Goal: Task Accomplishment & Management: Manage account settings

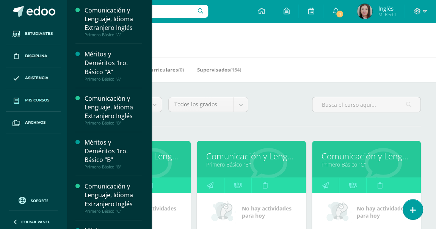
click at [14, 97] on span at bounding box center [16, 101] width 14 height 14
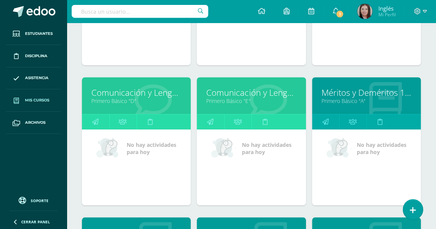
scroll to position [241, 0]
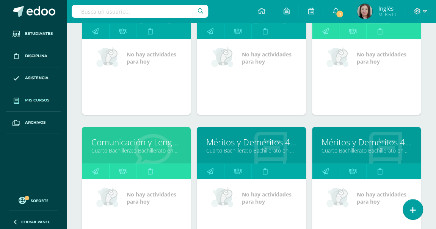
scroll to position [1643, 0]
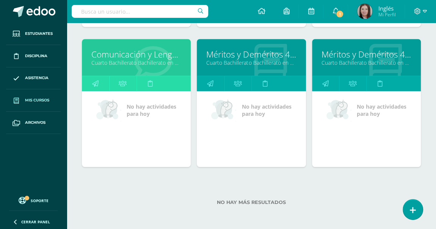
click at [266, 209] on div "No hay más resultados" at bounding box center [251, 196] width 339 height 35
click at [267, 202] on label "No hay más resultados" at bounding box center [251, 203] width 339 height 6
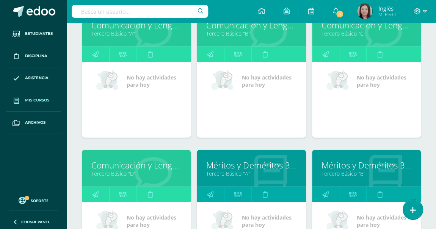
scroll to position [989, 0]
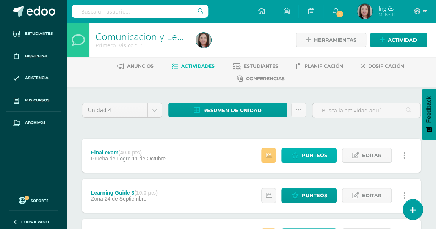
click at [309, 154] on span "Punteos" at bounding box center [313, 155] width 25 height 14
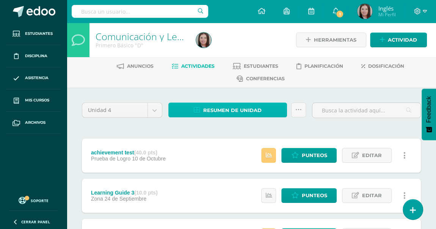
click at [248, 106] on span "Resumen de unidad" at bounding box center [232, 110] width 58 height 14
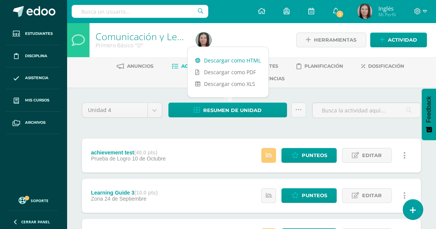
click at [250, 56] on link "Descargar como HTML" at bounding box center [227, 61] width 81 height 12
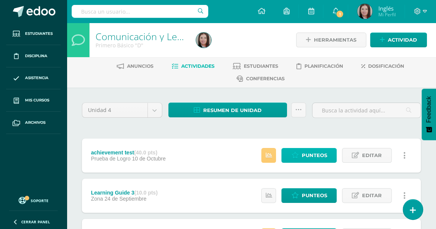
click at [306, 155] on span "Punteos" at bounding box center [313, 155] width 25 height 14
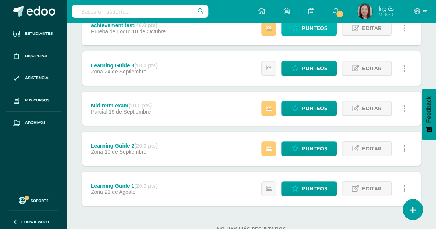
scroll to position [137, 0]
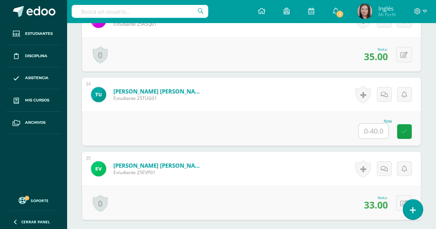
scroll to position [2655, 0]
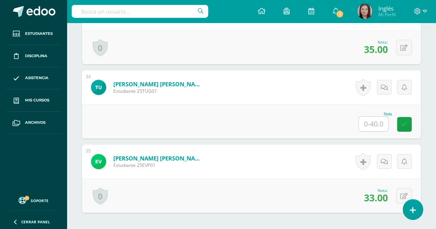
click at [381, 123] on input "text" at bounding box center [373, 124] width 30 height 15
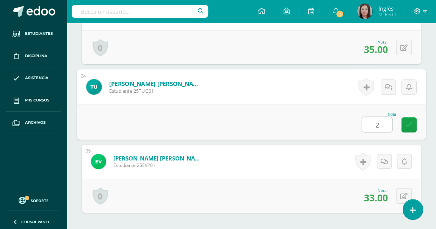
type input "26"
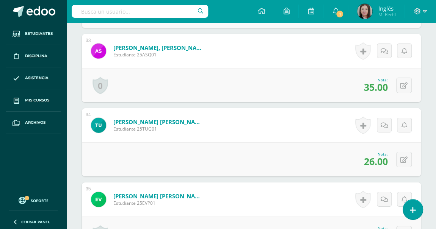
scroll to position [2586, 0]
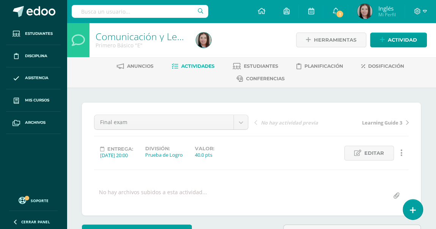
scroll to position [0, 0]
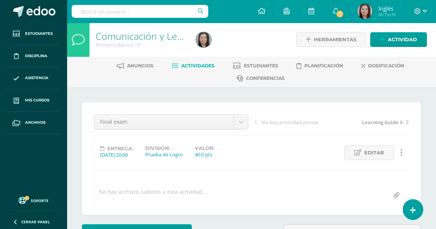
click at [185, 68] on link "Actividades" at bounding box center [193, 66] width 43 height 12
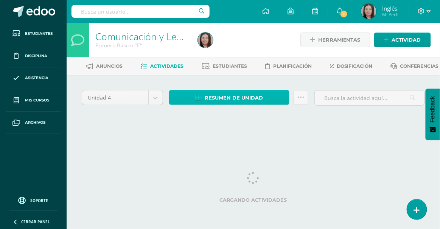
click at [251, 105] on span "Resumen de unidad" at bounding box center [234, 98] width 58 height 14
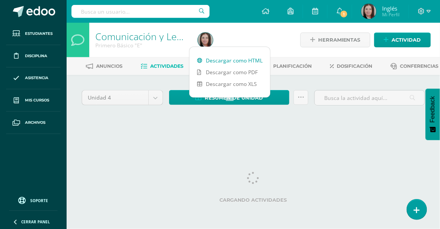
click at [247, 60] on link "Estudiantes" at bounding box center [224, 66] width 45 height 12
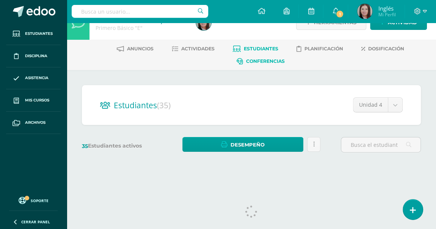
scroll to position [27, 0]
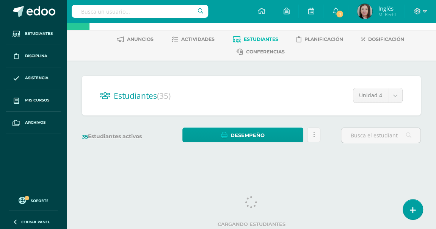
click at [214, 39] on ul "Anuncios Actividades Estudiantes Planificación Dosificación Conferencias" at bounding box center [260, 45] width 369 height 25
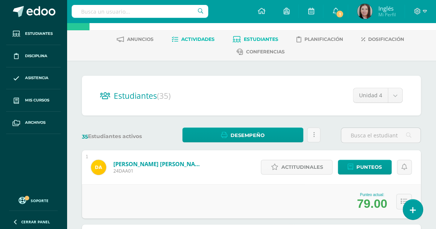
click at [211, 39] on span "Actividades" at bounding box center [197, 39] width 33 height 6
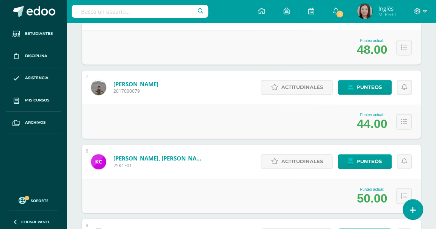
scroll to position [671, 0]
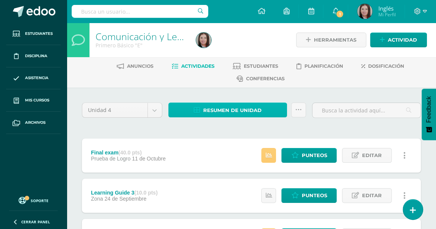
click at [248, 113] on span "Resumen de unidad" at bounding box center [232, 110] width 58 height 14
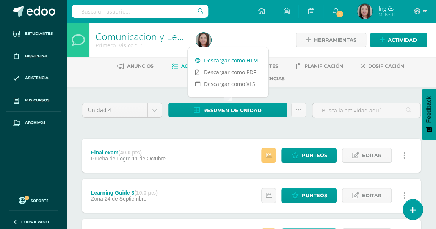
click at [259, 64] on link "Descargar como HTML" at bounding box center [227, 61] width 81 height 12
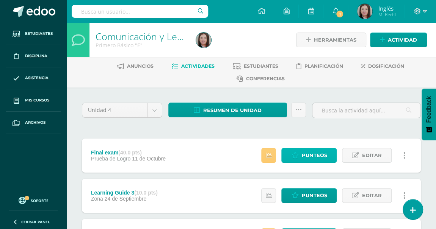
click at [300, 150] on link "Punteos" at bounding box center [308, 155] width 55 height 15
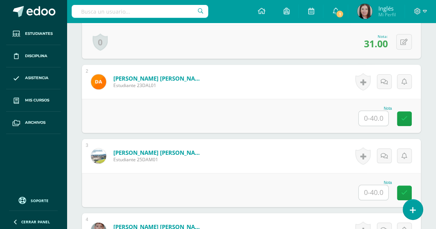
scroll to position [286, 0]
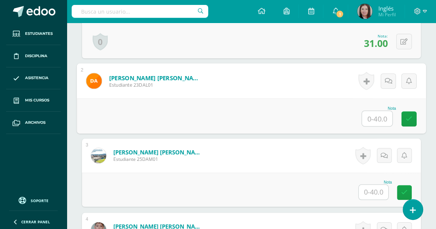
click at [371, 120] on input "text" at bounding box center [377, 118] width 30 height 15
type input "28"
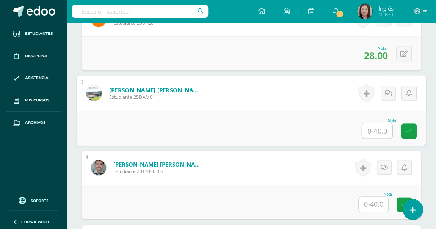
scroll to position [354, 0]
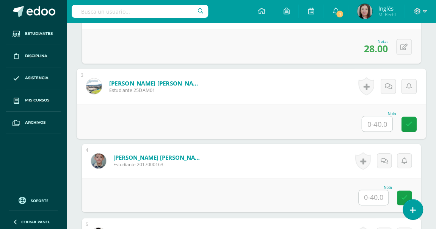
click at [376, 116] on input "text" at bounding box center [377, 123] width 30 height 15
type input "35"
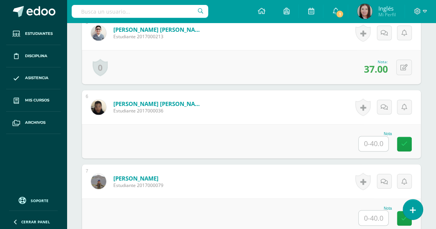
scroll to position [561, 0]
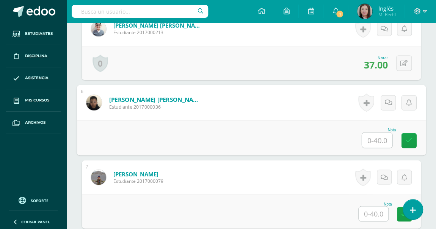
click at [373, 144] on input "text" at bounding box center [377, 140] width 30 height 15
type input "27"
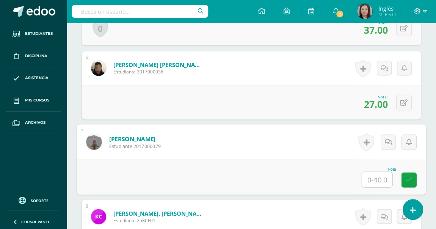
scroll to position [630, 0]
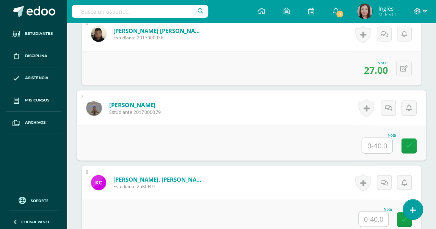
click at [380, 145] on input "text" at bounding box center [377, 145] width 30 height 15
type input "28"
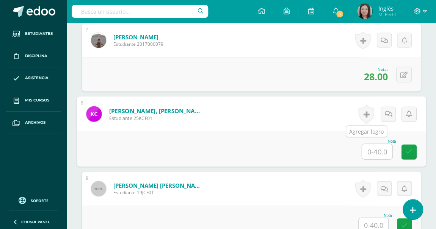
scroll to position [699, 0]
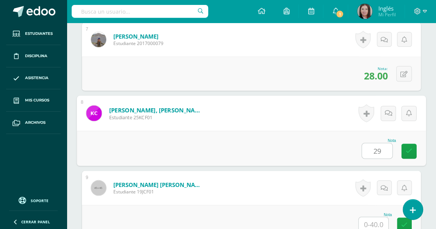
type input "29"
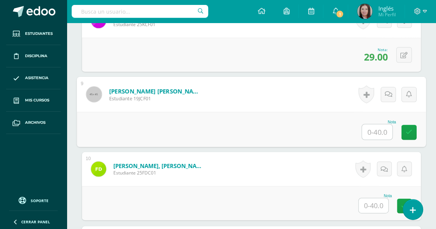
scroll to position [803, 0]
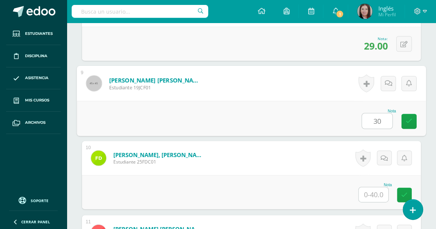
type input "30"
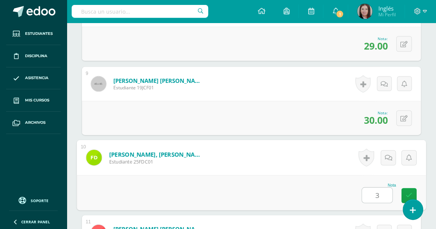
type input "32"
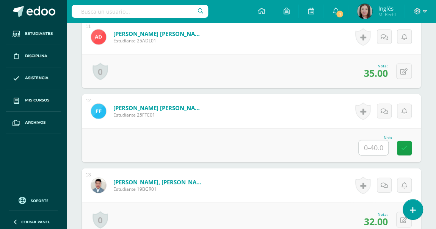
scroll to position [1009, 0]
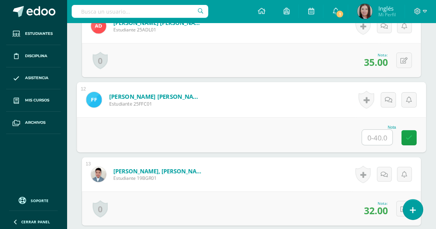
click at [367, 133] on input "text" at bounding box center [377, 137] width 30 height 15
type input "35"
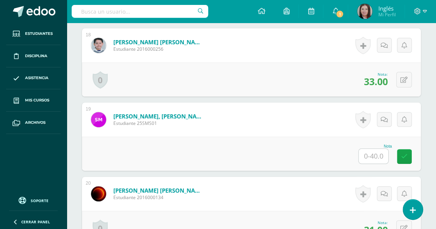
scroll to position [1526, 0]
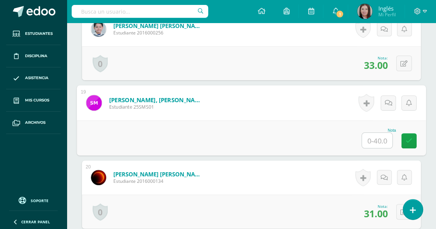
click at [378, 134] on input "text" at bounding box center [377, 140] width 30 height 15
type input "32"
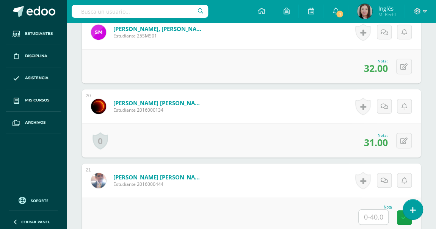
scroll to position [1698, 0]
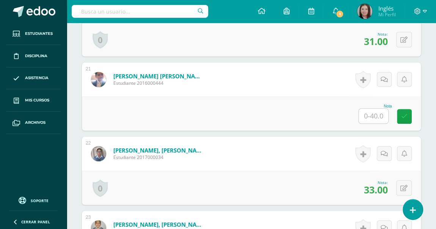
click at [379, 114] on input "text" at bounding box center [373, 116] width 30 height 15
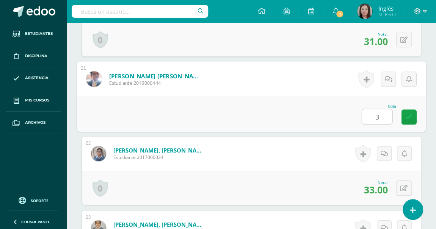
type input "39"
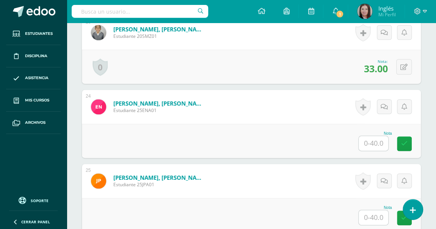
scroll to position [1904, 0]
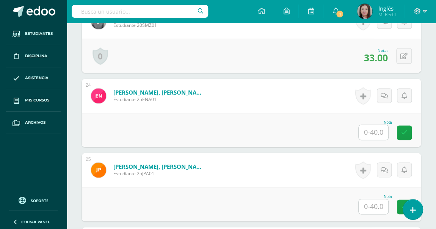
click at [376, 127] on input "text" at bounding box center [373, 132] width 30 height 15
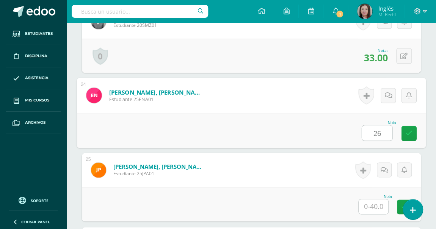
type input "26"
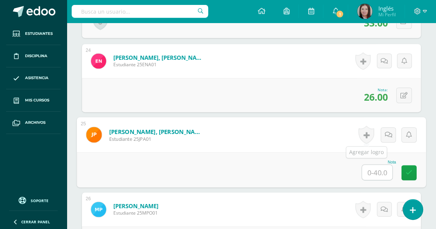
scroll to position [1973, 0]
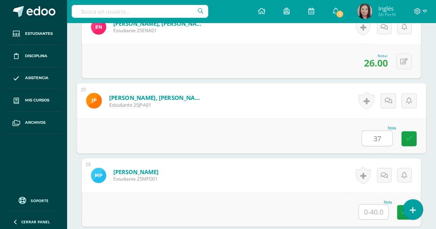
type input "37"
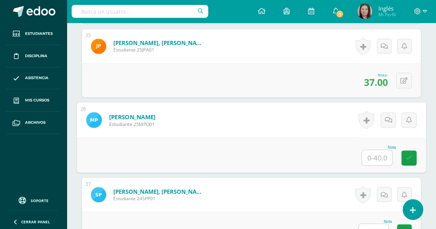
scroll to position [2042, 0]
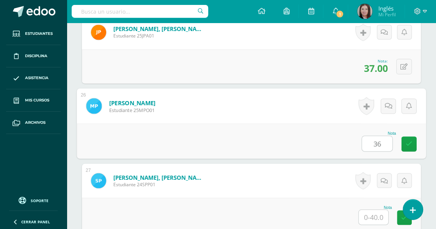
type input "36"
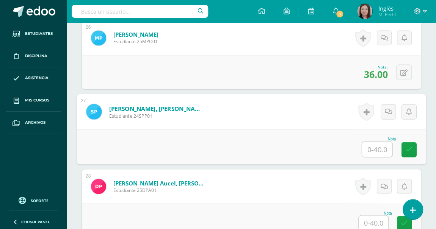
click at [378, 152] on input "text" at bounding box center [377, 149] width 30 height 15
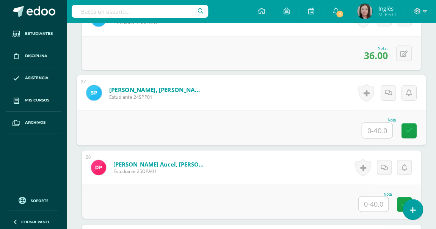
scroll to position [2145, 0]
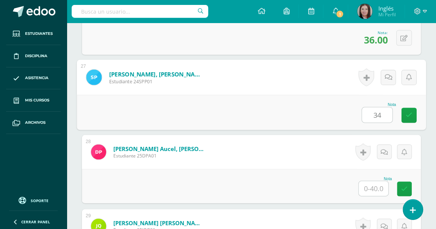
type input "34"
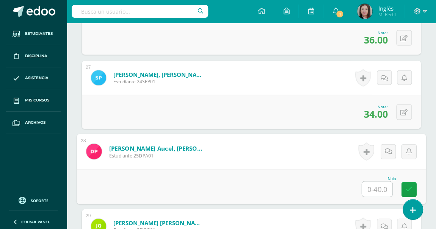
scroll to position [2214, 0]
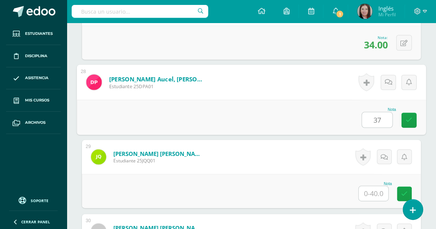
type input "37"
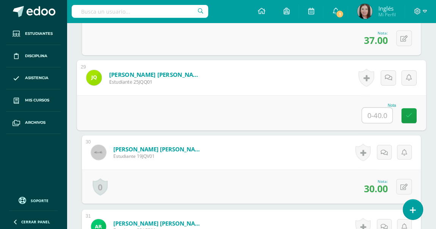
scroll to position [2283, 0]
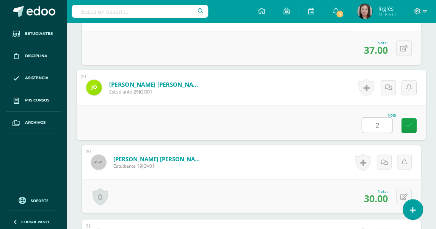
type input "24"
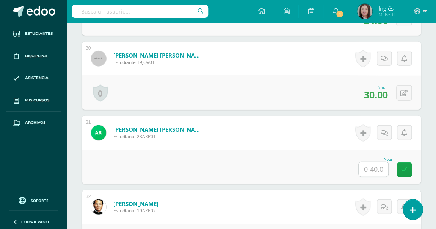
scroll to position [2421, 0]
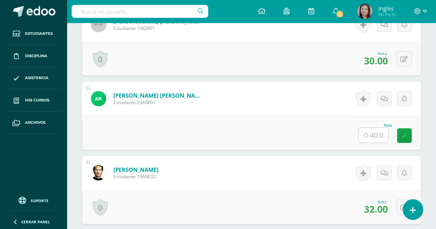
click at [370, 128] on input "text" at bounding box center [373, 135] width 30 height 15
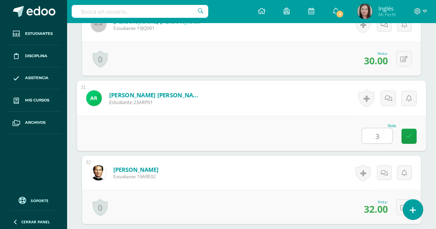
type input "30"
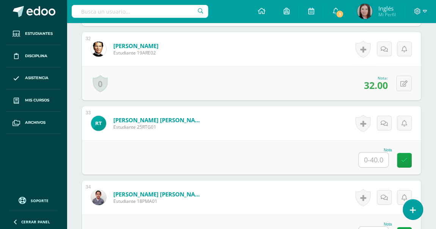
scroll to position [2558, 0]
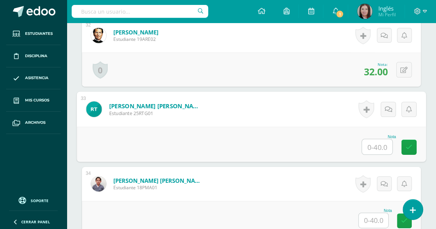
click at [368, 143] on input "text" at bounding box center [377, 146] width 30 height 15
type input "33"
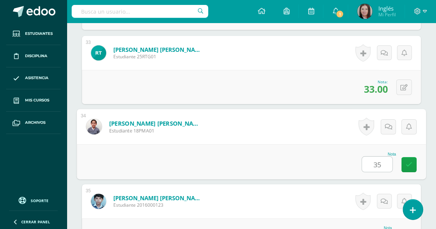
scroll to position [2662, 0]
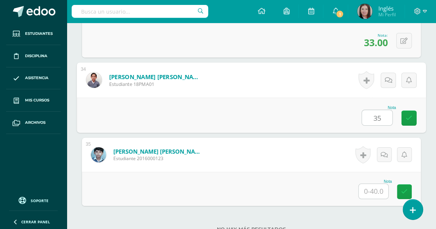
type input "35"
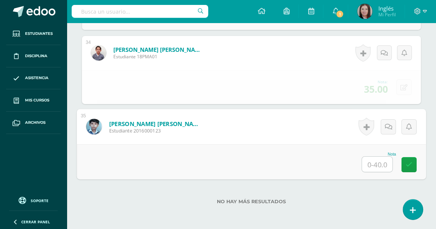
scroll to position [2696, 0]
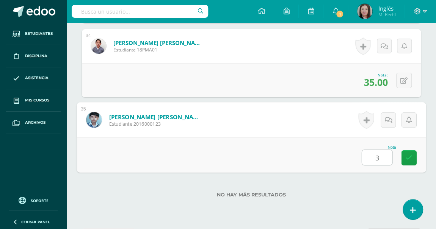
type input "32"
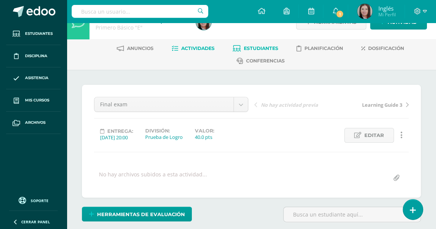
scroll to position [0, 0]
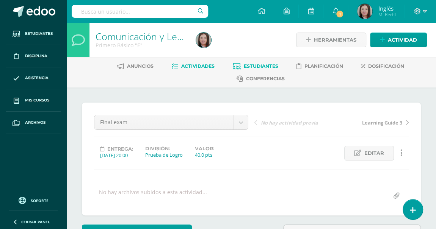
click at [248, 63] on span "Estudiantes" at bounding box center [261, 66] width 34 height 6
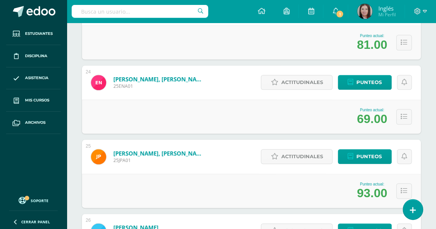
scroll to position [1852, 0]
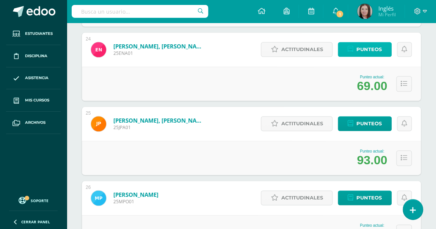
click at [377, 52] on span "Punteos" at bounding box center [368, 49] width 25 height 14
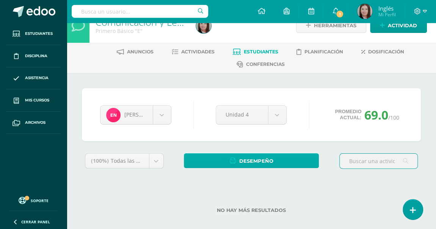
scroll to position [22, 0]
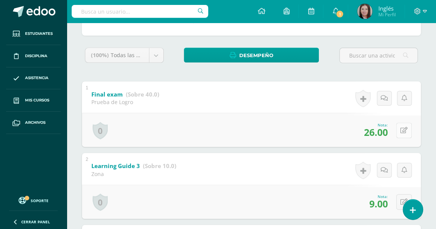
scroll to position [120, 0]
click at [405, 132] on icon at bounding box center [403, 131] width 7 height 6
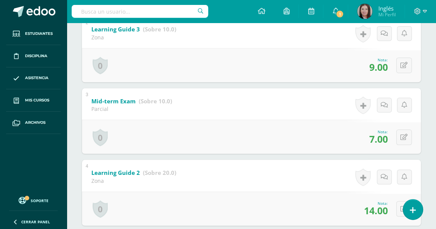
scroll to position [222, 0]
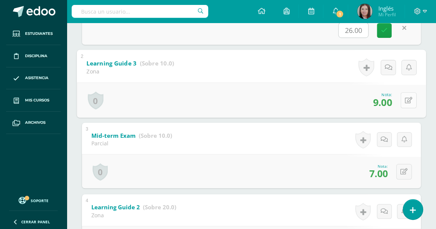
click at [405, 106] on button at bounding box center [408, 100] width 16 height 16
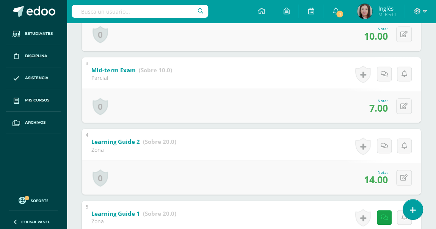
scroll to position [291, 0]
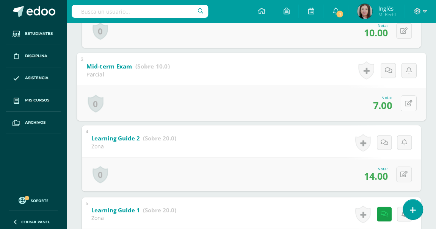
click at [408, 108] on button at bounding box center [408, 103] width 16 height 16
click at [415, 123] on div "1 Final exam (Sobre 40.0) Prueba de Logro Nota 26.00 0 Logros Logros obtenidos …" at bounding box center [251, 86] width 339 height 353
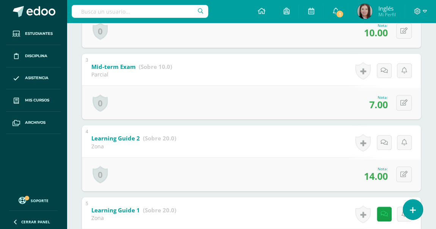
scroll to position [222, 0]
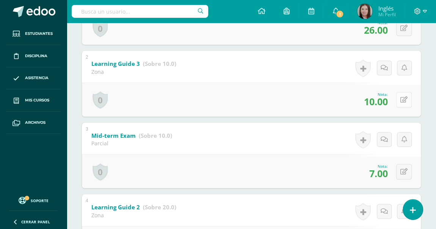
click at [405, 98] on icon at bounding box center [403, 100] width 7 height 6
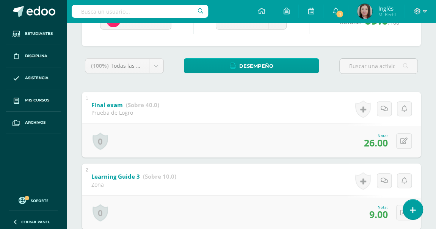
scroll to position [170, 0]
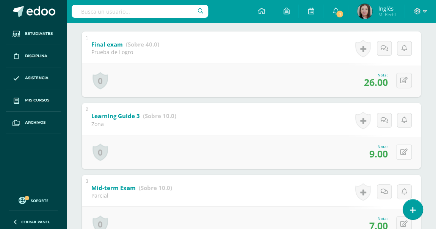
click at [407, 149] on button at bounding box center [404, 152] width 16 height 16
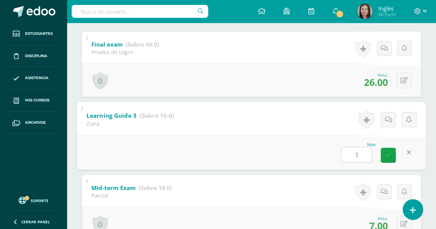
type input "10"
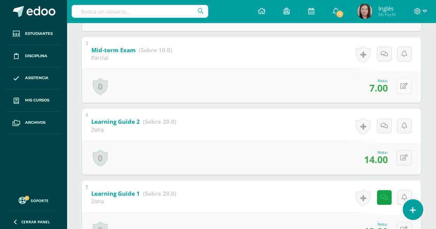
scroll to position [377, 0]
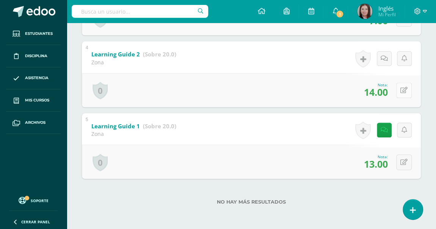
click at [401, 87] on button at bounding box center [404, 91] width 16 height 16
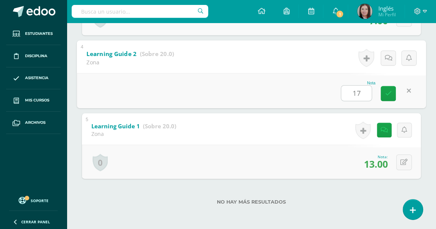
click at [360, 97] on input "17" at bounding box center [356, 93] width 30 height 15
type input "16"
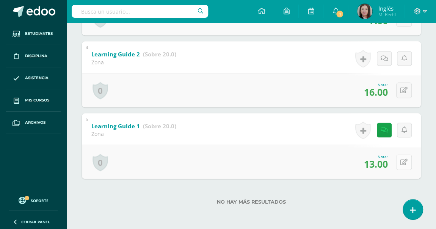
click at [403, 161] on icon at bounding box center [403, 162] width 7 height 6
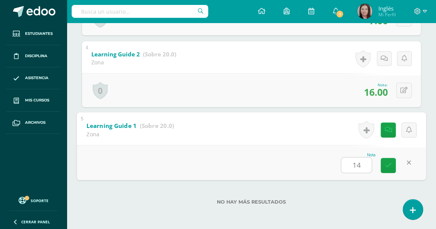
type input "14"
click at [411, 178] on div "Nota 14" at bounding box center [251, 162] width 349 height 35
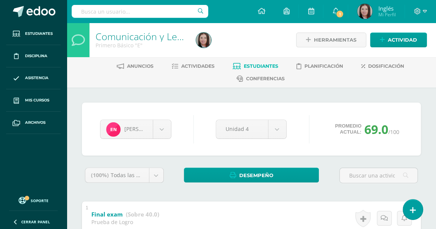
scroll to position [69, 0]
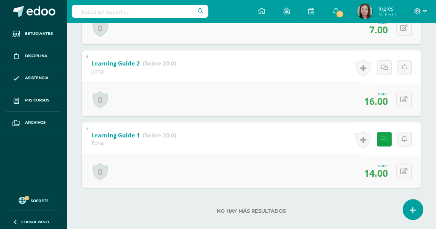
scroll to position [377, 0]
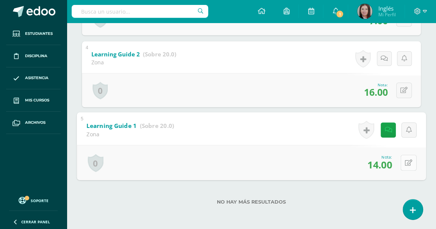
click at [406, 160] on icon at bounding box center [408, 162] width 8 height 6
type input "13"
click at [400, 192] on div "No hay más resultados" at bounding box center [251, 196] width 339 height 35
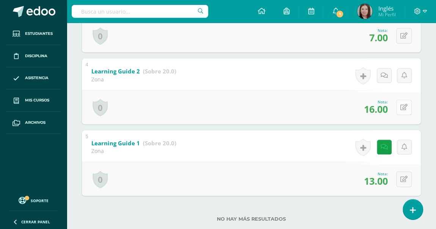
scroll to position [342, 0]
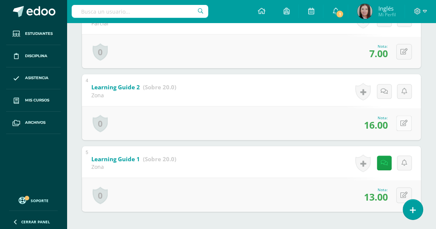
click at [404, 129] on button at bounding box center [404, 124] width 16 height 16
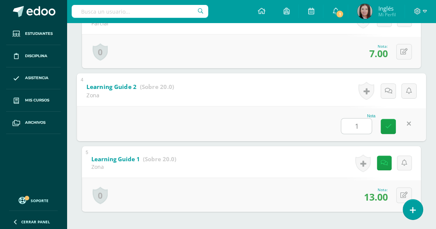
type input "14"
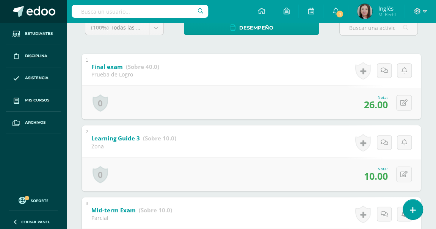
scroll to position [136, 0]
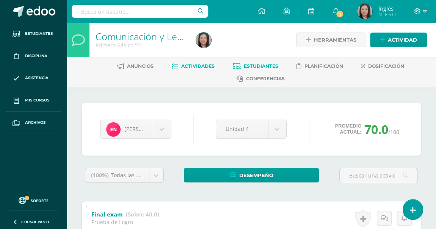
click at [205, 68] on span "Actividades" at bounding box center [197, 66] width 33 height 6
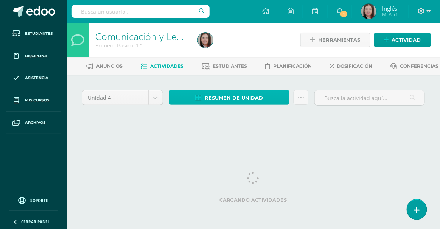
click at [260, 105] on span "Resumen de unidad" at bounding box center [234, 98] width 58 height 14
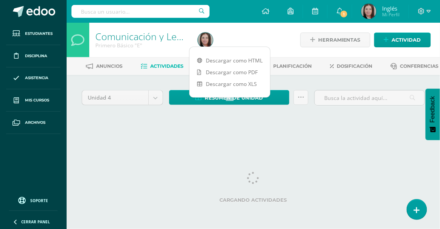
click at [247, 62] on link "Estudiantes" at bounding box center [224, 66] width 45 height 12
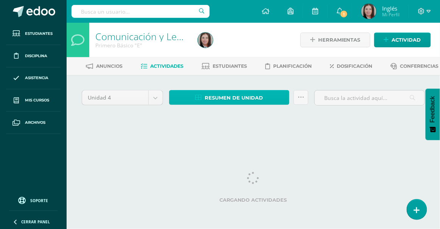
click at [259, 105] on span "Resumen de unidad" at bounding box center [234, 98] width 58 height 14
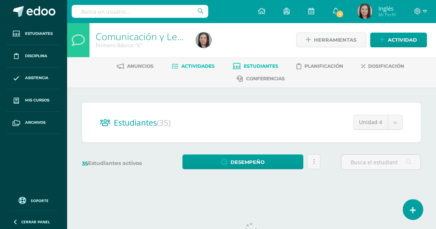
click at [206, 67] on span "Actividades" at bounding box center [197, 66] width 33 height 6
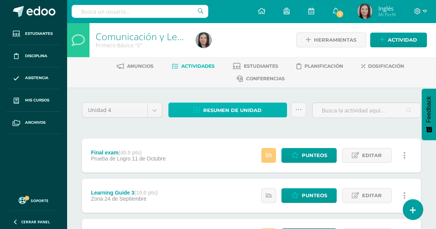
click at [236, 106] on span "Resumen de unidad" at bounding box center [232, 110] width 58 height 14
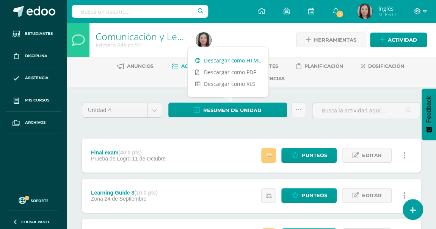
click at [250, 61] on link "Descargar como HTML" at bounding box center [227, 61] width 81 height 12
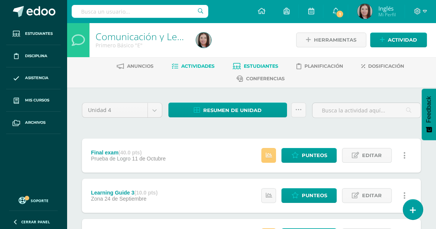
click at [268, 66] on span "Estudiantes" at bounding box center [261, 66] width 34 height 6
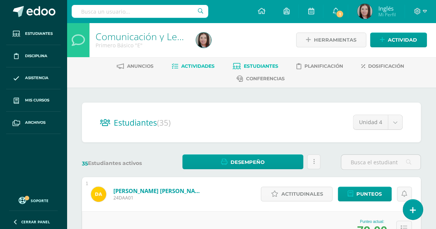
click at [181, 65] on span "Actividades" at bounding box center [197, 66] width 33 height 6
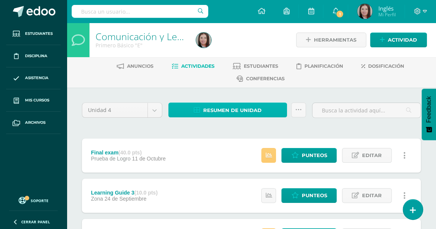
click at [214, 110] on span "Resumen de unidad" at bounding box center [232, 110] width 58 height 14
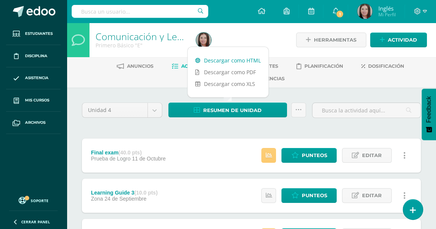
click at [222, 61] on link "Descargar como HTML" at bounding box center [227, 61] width 81 height 12
click at [277, 69] on link "Estudiantes" at bounding box center [255, 66] width 45 height 12
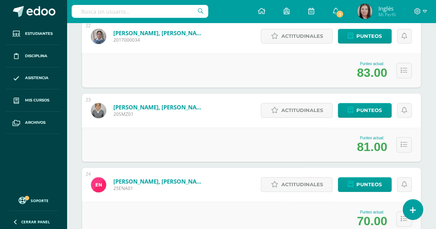
scroll to position [1778, 0]
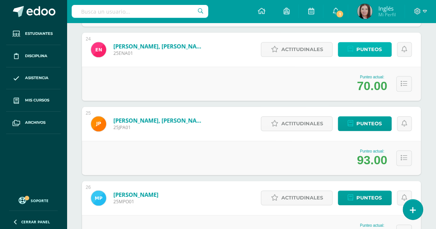
click at [365, 48] on span "Punteos" at bounding box center [368, 49] width 25 height 14
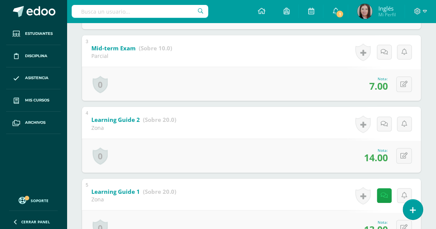
scroll to position [377, 0]
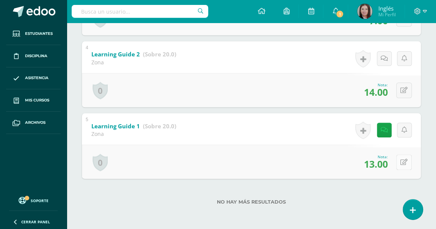
click at [402, 161] on icon at bounding box center [403, 162] width 7 height 6
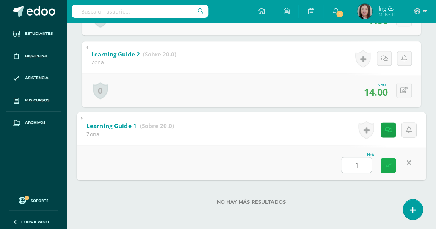
type input "14"
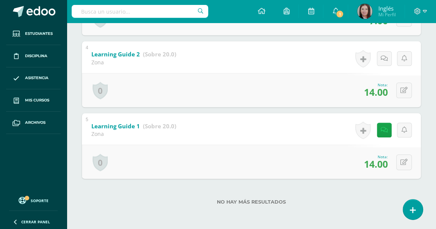
drag, startPoint x: 369, startPoint y: 164, endPoint x: 384, endPoint y: 163, distance: 15.9
click at [384, 163] on span "14.00" at bounding box center [376, 164] width 24 height 13
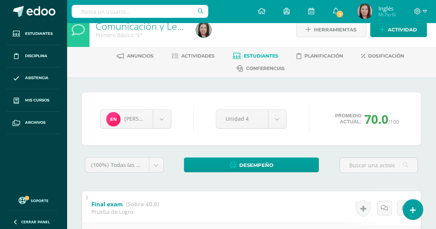
scroll to position [0, 0]
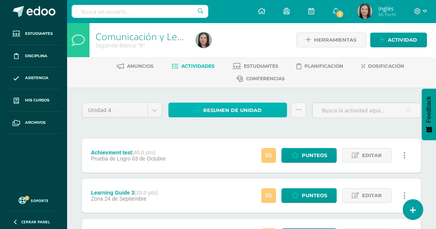
click at [237, 111] on span "Resumen de unidad" at bounding box center [232, 110] width 58 height 14
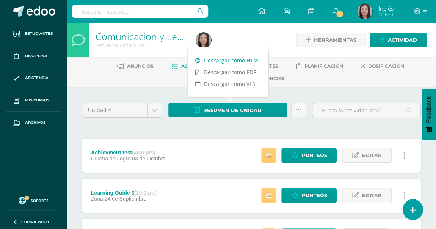
click at [244, 61] on link "Descargar como HTML" at bounding box center [227, 61] width 81 height 12
click at [311, 158] on span "Punteos" at bounding box center [313, 155] width 25 height 14
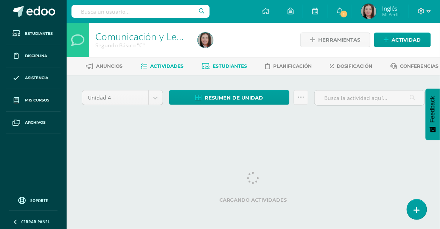
click at [247, 67] on span "Estudiantes" at bounding box center [230, 66] width 34 height 6
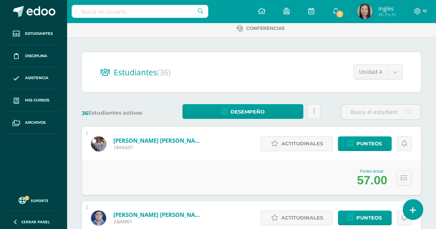
scroll to position [61, 0]
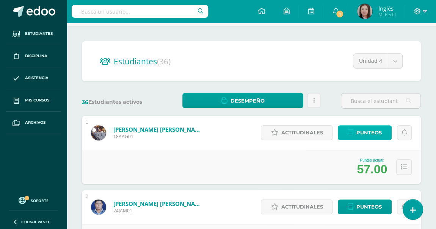
click at [359, 132] on span "Punteos" at bounding box center [368, 133] width 25 height 14
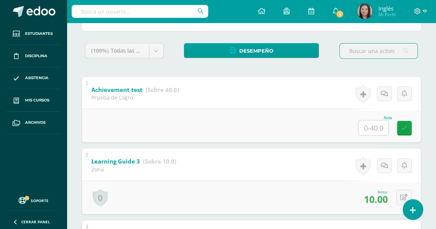
scroll to position [137, 0]
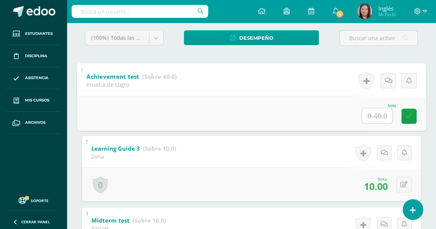
click at [375, 111] on input "text" at bounding box center [377, 115] width 30 height 15
type input "4"
type input "34"
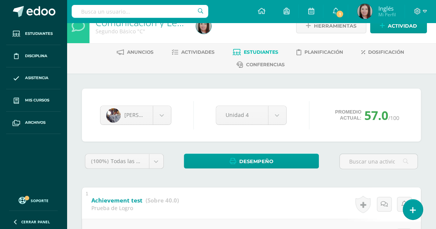
scroll to position [0, 0]
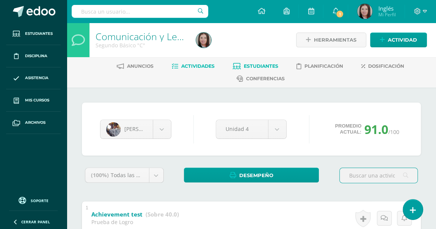
click at [201, 67] on span "Actividades" at bounding box center [197, 66] width 33 height 6
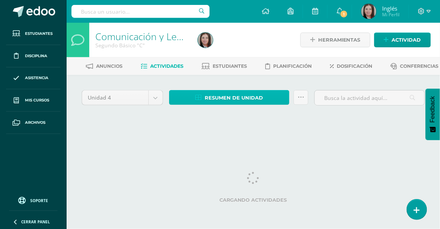
click at [228, 105] on span "Resumen de unidad" at bounding box center [234, 98] width 58 height 14
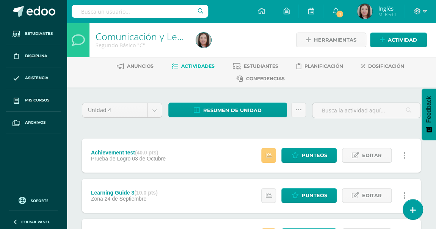
click at [251, 122] on div "Resumen de unidad Subir actividades en masa Enviar punteos a revision Historial…" at bounding box center [237, 114] width 144 height 22
click at [253, 118] on div "Resumen de unidad Subir actividades en masa Enviar punteos a revision Historial…" at bounding box center [237, 114] width 144 height 22
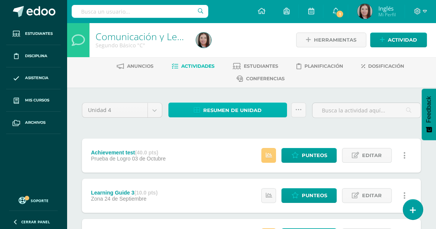
click at [261, 105] on link "Resumen de unidad" at bounding box center [227, 110] width 119 height 15
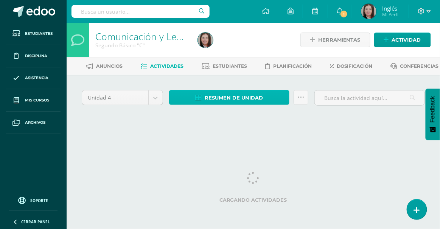
click at [247, 105] on span "Resumen de unidad" at bounding box center [234, 98] width 58 height 14
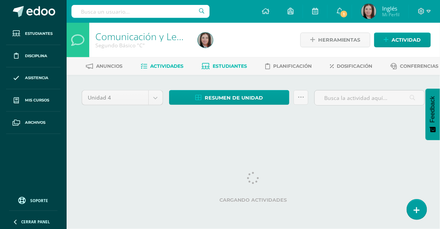
click at [247, 61] on link "Estudiantes" at bounding box center [224, 66] width 45 height 12
click at [184, 66] on span "Actividades" at bounding box center [166, 66] width 33 height 6
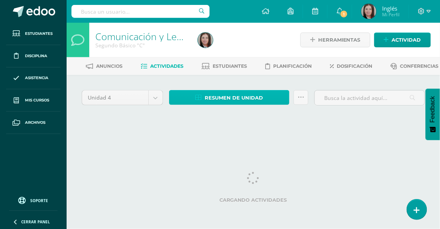
click at [215, 105] on span "Resumen de unidad" at bounding box center [234, 98] width 58 height 14
click at [231, 105] on span "Resumen de unidad" at bounding box center [234, 98] width 58 height 14
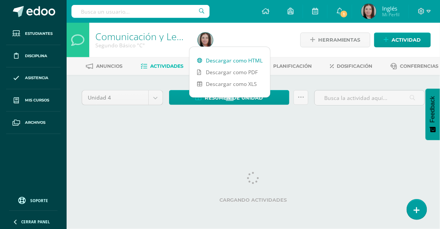
click at [235, 61] on link "Descargar como HTML" at bounding box center [230, 61] width 81 height 12
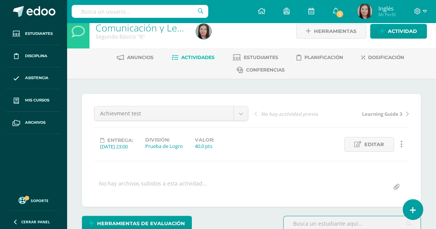
scroll to position [181, 0]
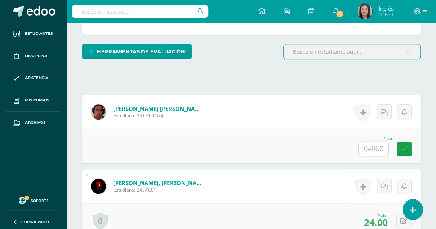
click at [375, 150] on input "text" at bounding box center [373, 148] width 30 height 15
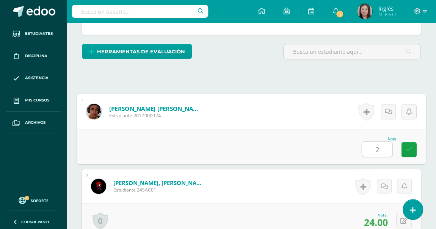
type input "27"
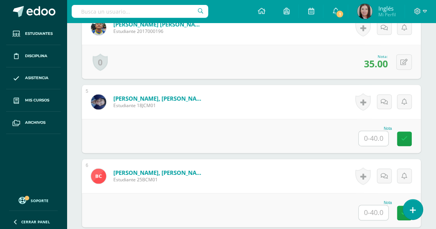
scroll to position [525, 0]
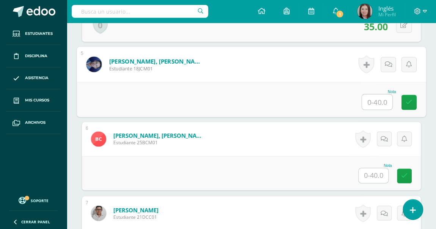
click at [378, 97] on input "text" at bounding box center [377, 101] width 30 height 15
type input "33"
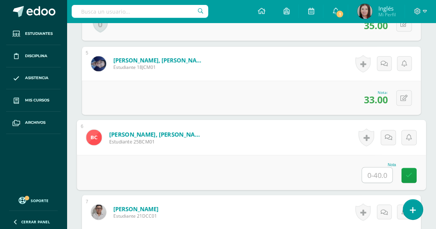
scroll to position [526, 0]
type input "22"
click at [409, 172] on icon at bounding box center [408, 175] width 7 height 6
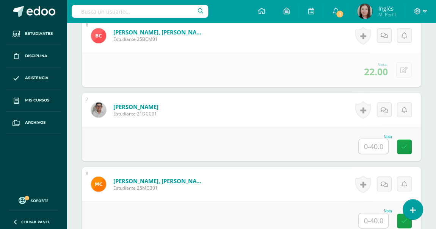
scroll to position [664, 0]
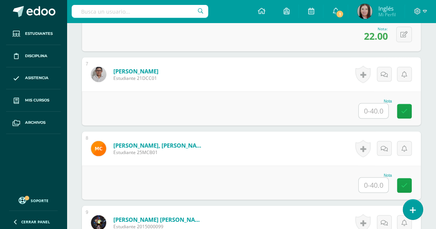
click at [365, 109] on input "text" at bounding box center [373, 110] width 30 height 15
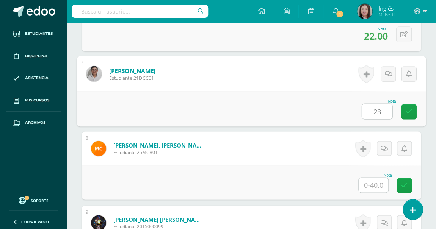
type input "23"
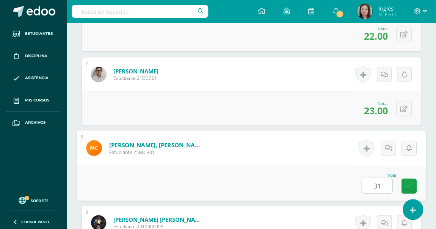
type input "31"
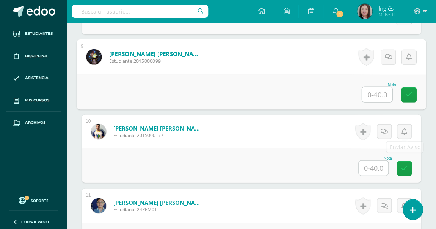
scroll to position [806, 0]
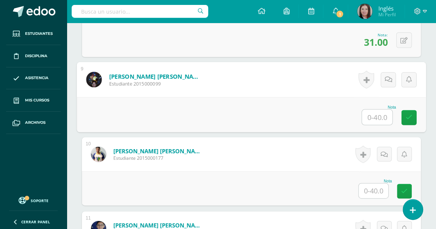
type input "3"
type input "22"
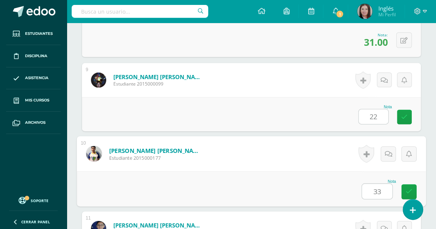
type input "33"
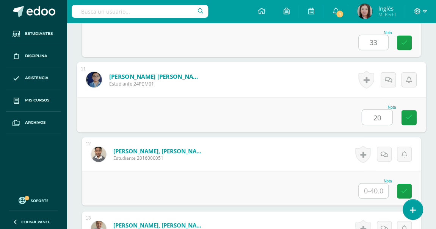
type input "20"
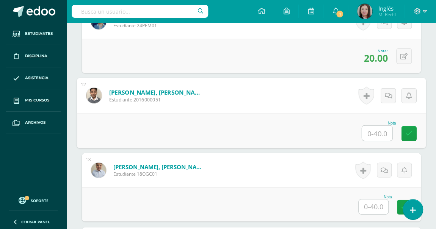
scroll to position [1024, 0]
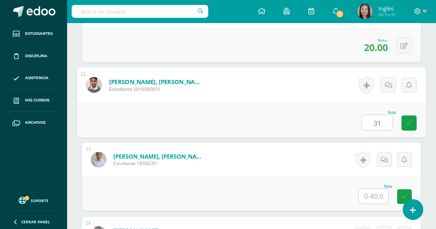
type input "31"
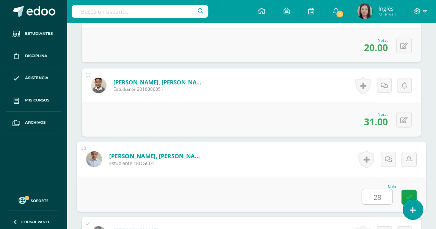
type input "28"
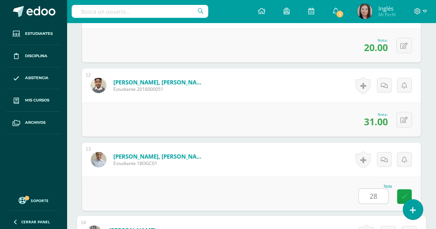
scroll to position [1177, 0]
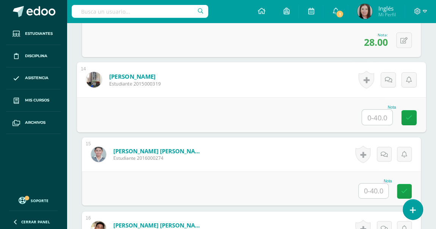
click at [373, 119] on input "text" at bounding box center [377, 117] width 30 height 15
type input "27"
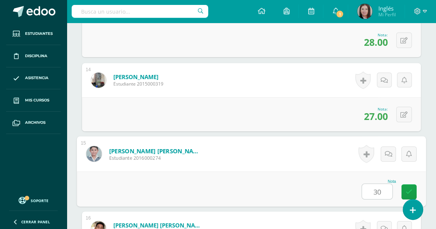
type input "30"
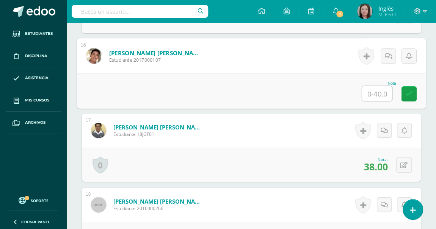
scroll to position [1360, 0]
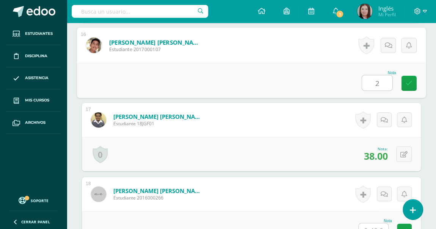
type input "24"
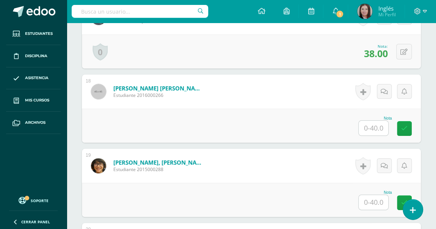
scroll to position [1464, 0]
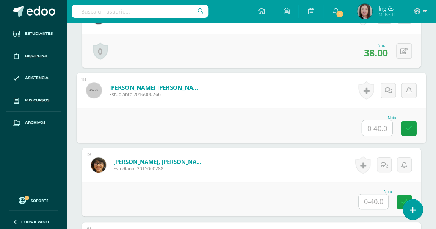
click at [376, 127] on input "text" at bounding box center [377, 127] width 30 height 15
type input "36"
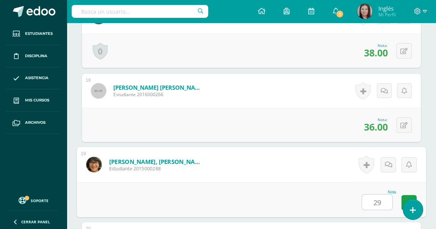
type input "29"
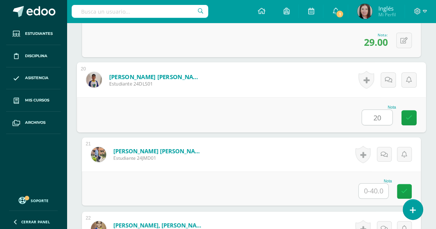
type input "20"
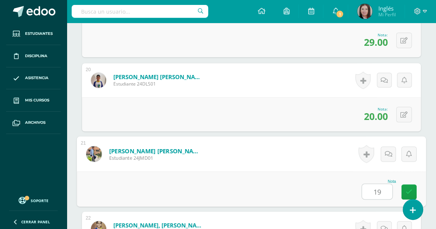
type input "19"
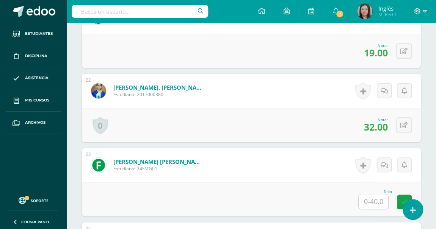
scroll to position [1829, 0]
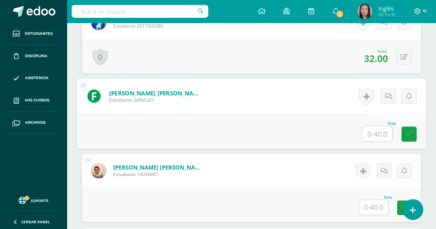
click at [376, 127] on input "text" at bounding box center [377, 133] width 30 height 15
type input "34"
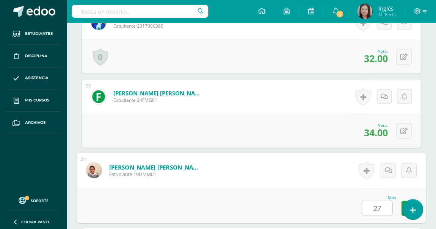
type input "27"
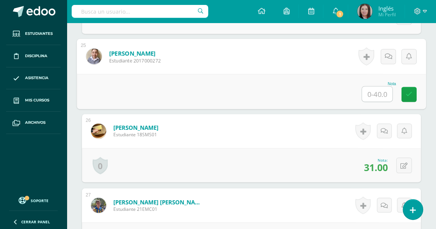
scroll to position [2028, 0]
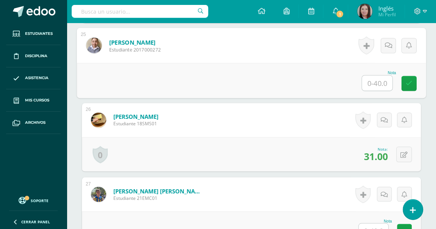
click at [320, 117] on form "Monrigo Santos, Saúl Estudiante 18SMS01 Nota 31.00 0 Logros Logros obtenidos" at bounding box center [251, 120] width 339 height 34
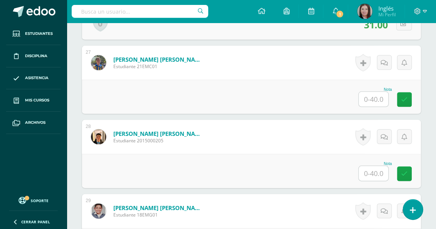
scroll to position [2166, 0]
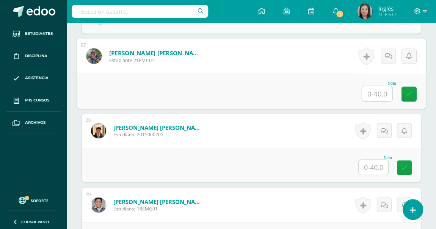
click at [384, 97] on input "text" at bounding box center [377, 93] width 30 height 15
type input "21"
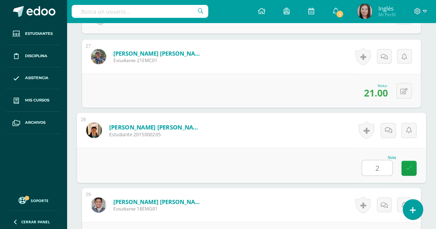
type input "25"
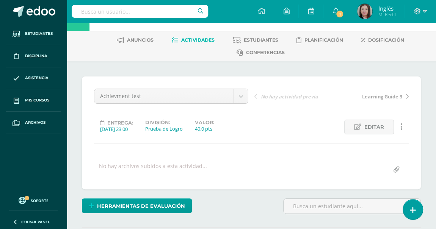
scroll to position [0, 0]
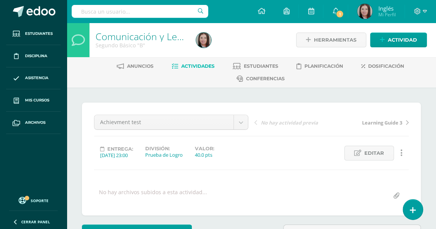
click at [206, 69] on link "Actividades" at bounding box center [193, 66] width 43 height 12
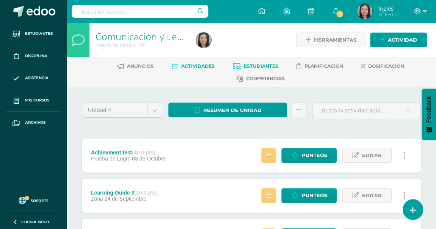
click at [264, 67] on span "Estudiantes" at bounding box center [261, 66] width 34 height 6
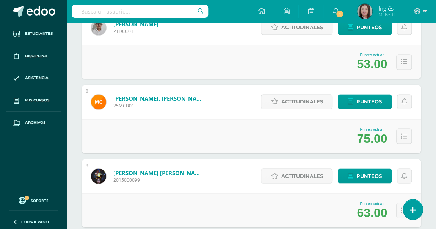
scroll to position [715, 0]
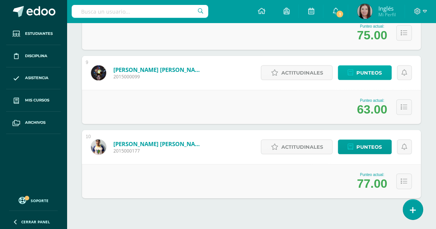
click at [360, 59] on div "Actitudinales Punteos" at bounding box center [334, 73] width 171 height 34
click at [363, 67] on span "Punteos" at bounding box center [368, 73] width 25 height 14
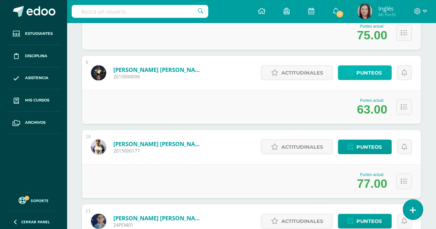
click at [366, 72] on span "Punteos" at bounding box center [368, 73] width 25 height 14
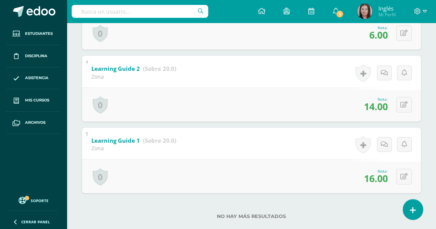
scroll to position [377, 0]
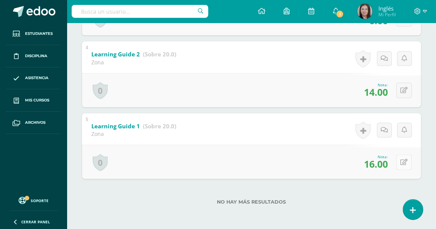
click at [409, 161] on button at bounding box center [404, 163] width 16 height 16
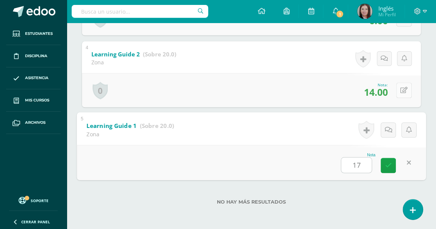
type input "17"
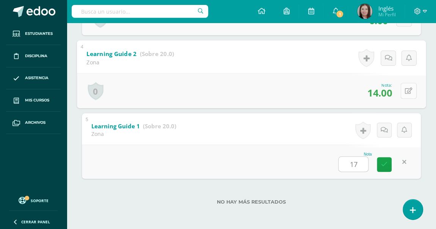
click at [401, 91] on button at bounding box center [408, 91] width 16 height 16
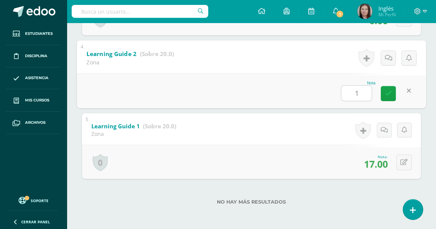
type input "15"
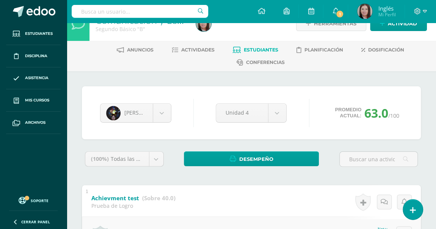
scroll to position [0, 0]
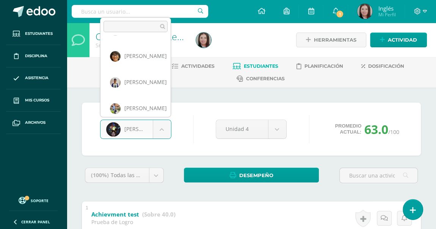
scroll to position [470, 0]
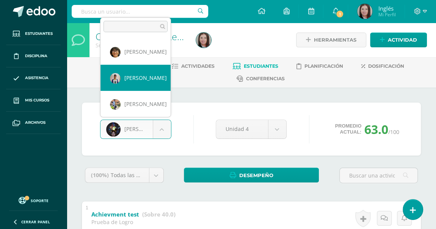
select select "1954"
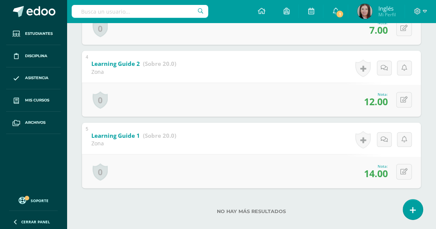
scroll to position [377, 0]
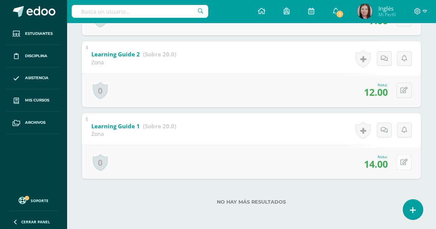
click at [402, 158] on button at bounding box center [404, 163] width 16 height 16
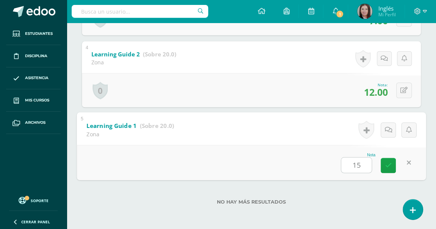
type input "15"
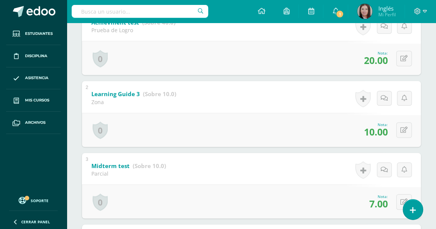
scroll to position [205, 0]
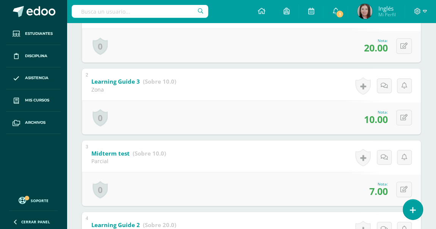
drag, startPoint x: 315, startPoint y: 132, endPoint x: 313, endPoint y: 189, distance: 57.2
click at [313, 189] on div "0 [GEOGRAPHIC_DATA] Logros obtenidos Aún no hay logros agregados Nota: 7.00" at bounding box center [251, 189] width 339 height 34
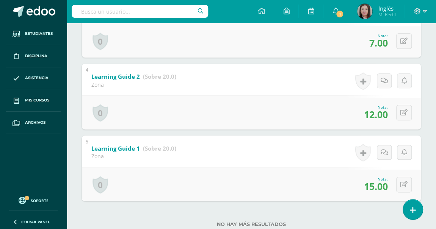
scroll to position [342, 0]
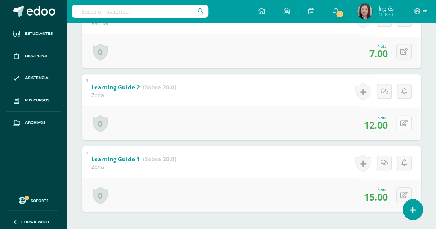
click at [402, 125] on button at bounding box center [404, 124] width 16 height 16
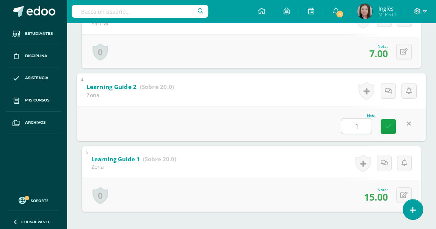
type input "13"
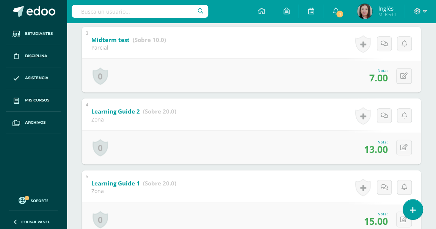
scroll to position [377, 0]
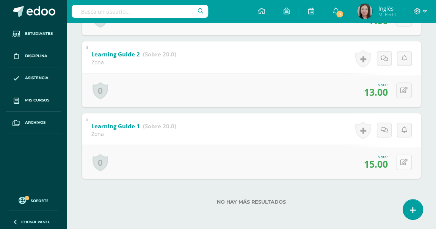
click at [408, 169] on button at bounding box center [404, 163] width 16 height 16
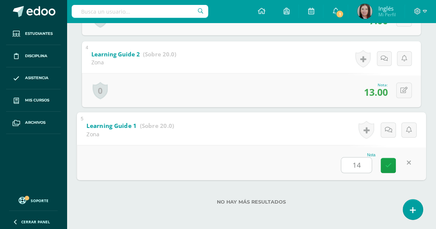
type input "14"
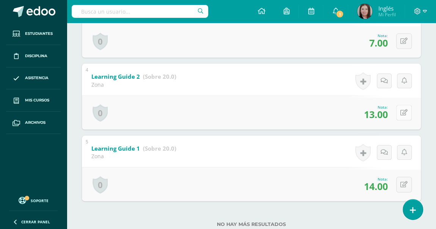
scroll to position [342, 0]
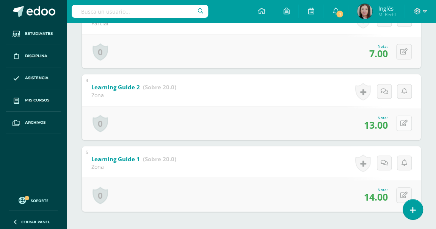
click at [409, 119] on button at bounding box center [404, 124] width 16 height 16
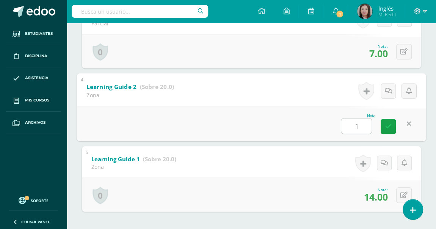
type input "12"
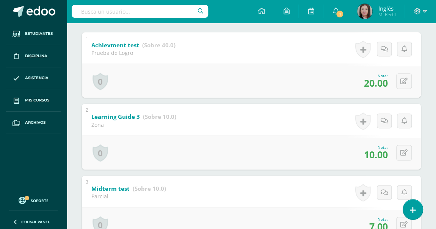
scroll to position [136, 0]
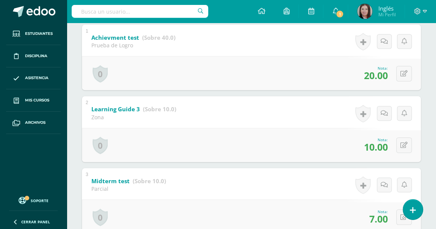
scroll to position [377, 0]
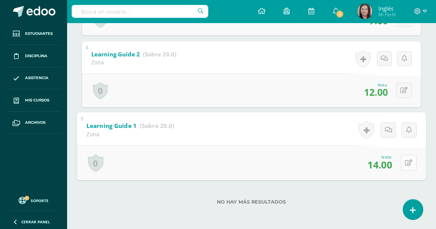
click at [400, 164] on button at bounding box center [408, 163] width 16 height 16
type input "15"
click at [390, 165] on icon at bounding box center [387, 165] width 7 height 6
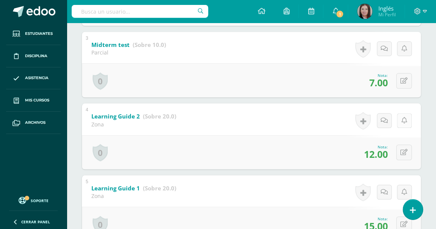
scroll to position [308, 0]
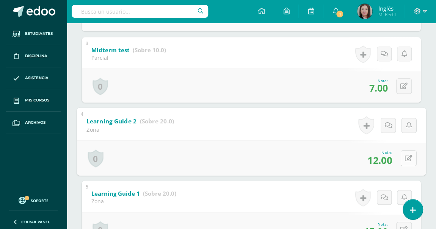
click at [400, 155] on button at bounding box center [408, 158] width 16 height 16
type input "13"
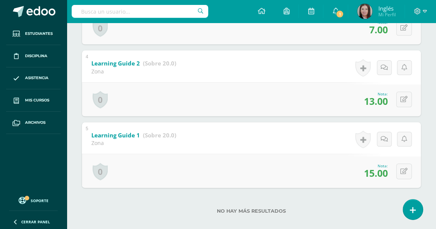
scroll to position [377, 0]
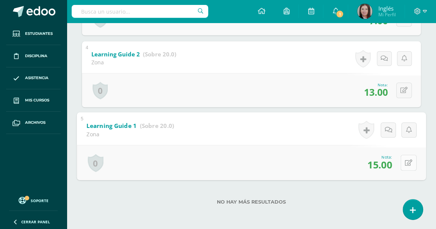
click at [402, 162] on button at bounding box center [408, 163] width 16 height 16
type input "16"
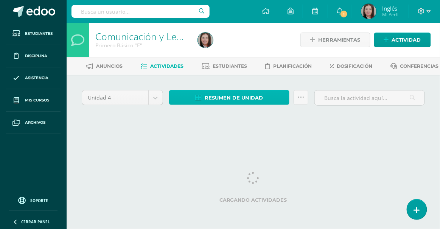
click at [215, 105] on span "Resumen de unidad" at bounding box center [234, 98] width 58 height 14
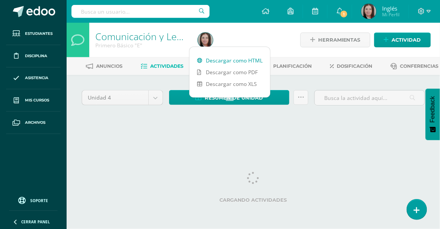
click at [247, 63] on link "Descargar como HTML" at bounding box center [230, 61] width 81 height 12
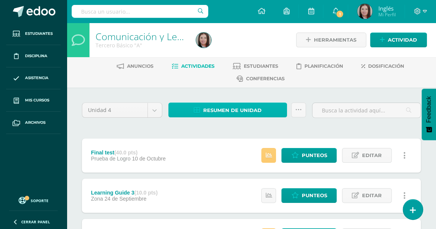
click at [240, 106] on span "Resumen de unidad" at bounding box center [232, 110] width 58 height 14
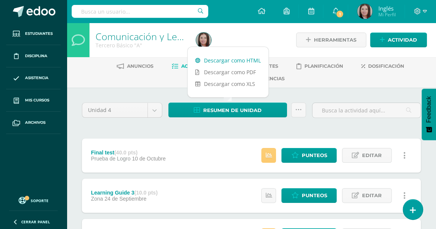
click at [249, 59] on link "Descargar como HTML" at bounding box center [227, 61] width 81 height 12
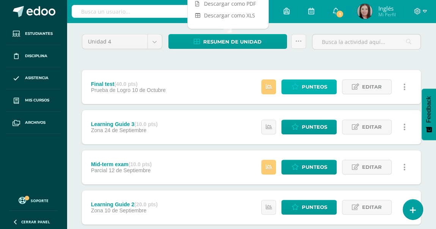
click at [295, 84] on icon at bounding box center [294, 87] width 7 height 6
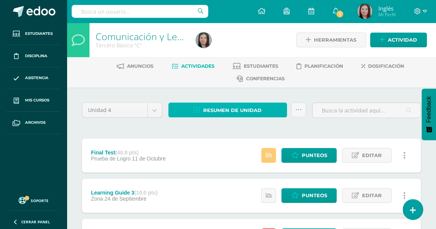
click at [239, 108] on span "Resumen de unidad" at bounding box center [232, 110] width 58 height 14
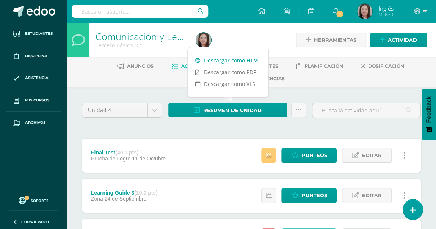
click at [244, 62] on link "Descargar como HTML" at bounding box center [227, 61] width 81 height 12
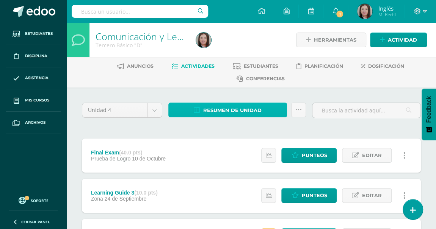
click at [238, 112] on span "Resumen de unidad" at bounding box center [232, 110] width 58 height 14
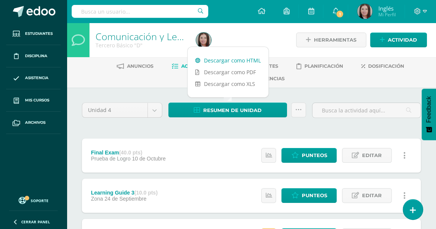
click at [258, 61] on link "Descargar como HTML" at bounding box center [227, 61] width 81 height 12
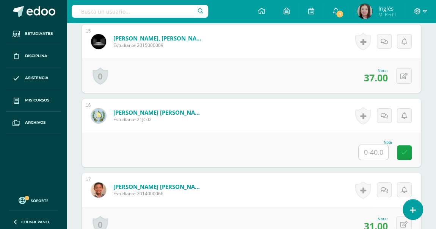
scroll to position [1305, 0]
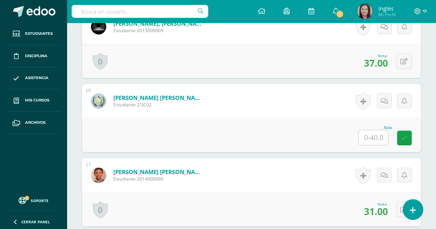
click at [376, 137] on input "text" at bounding box center [373, 137] width 30 height 15
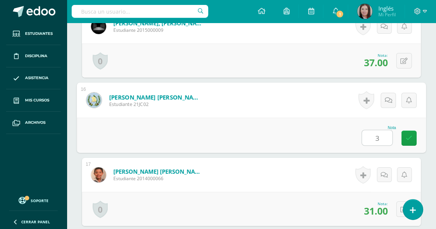
type input "33"
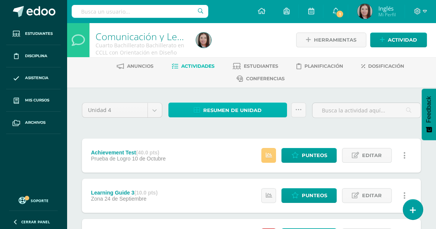
click at [226, 115] on span "Resumen de unidad" at bounding box center [232, 110] width 58 height 14
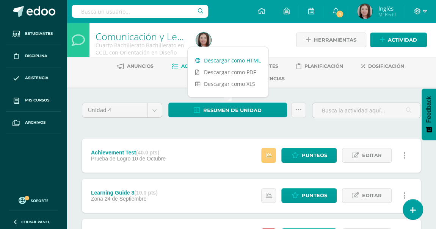
click at [251, 61] on link "Descargar como HTML" at bounding box center [227, 61] width 81 height 12
click at [315, 153] on span "Punteos" at bounding box center [313, 155] width 25 height 14
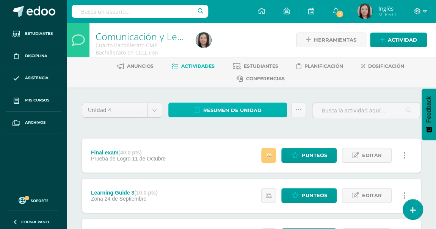
click at [253, 113] on span "Resumen de unidad" at bounding box center [232, 110] width 58 height 14
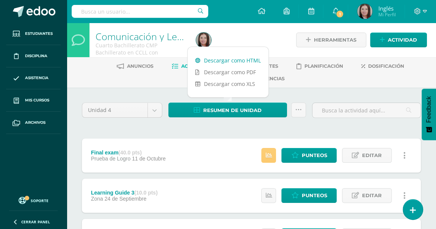
click at [259, 58] on link "Descargar como HTML" at bounding box center [227, 61] width 81 height 12
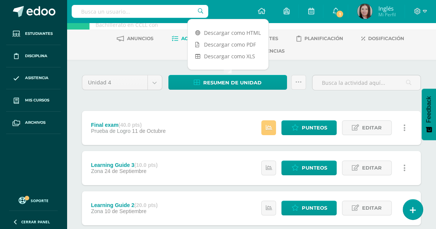
scroll to position [34, 0]
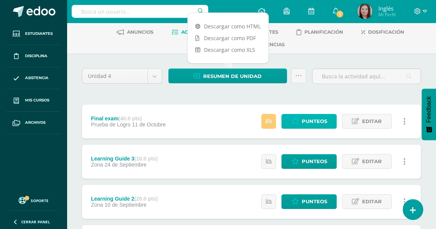
click at [316, 121] on span "Punteos" at bounding box center [313, 121] width 25 height 14
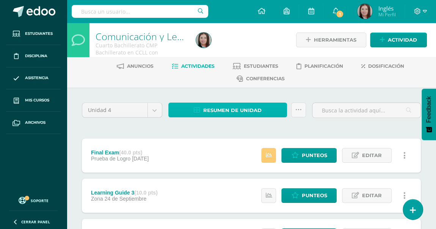
click at [242, 110] on span "Resumen de unidad" at bounding box center [232, 110] width 58 height 14
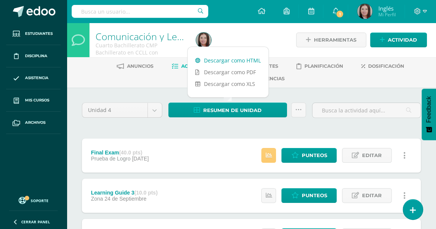
click at [237, 63] on link "Descargar como HTML" at bounding box center [227, 61] width 81 height 12
click at [317, 159] on span "Punteos" at bounding box center [313, 155] width 25 height 14
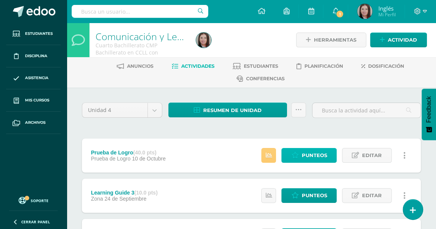
click at [304, 155] on span "Punteos" at bounding box center [313, 155] width 25 height 14
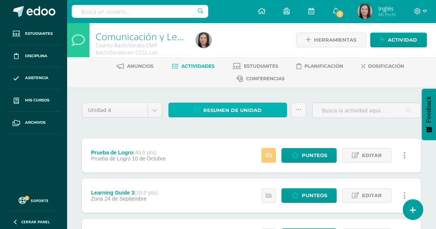
click at [275, 108] on link "Resumen de unidad" at bounding box center [227, 110] width 119 height 15
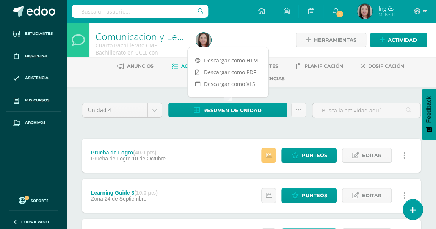
click at [256, 52] on div "Descargar como HTML Descargar como PDF Descargar como XLS" at bounding box center [227, 72] width 81 height 51
click at [251, 62] on link "Descargar como HTML" at bounding box center [227, 61] width 81 height 12
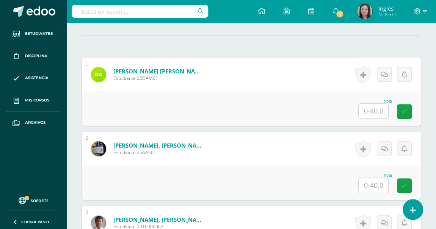
scroll to position [229, 0]
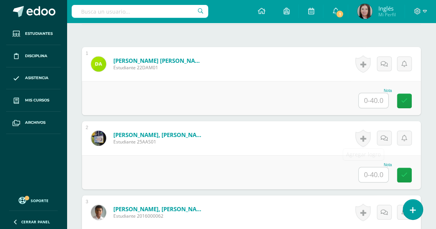
click at [371, 103] on input "text" at bounding box center [373, 100] width 30 height 15
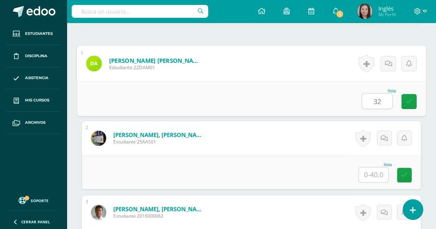
type input "32"
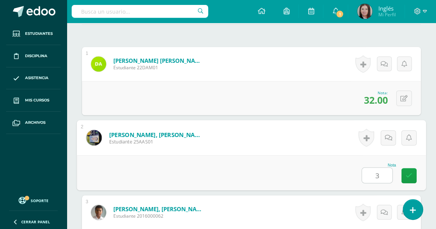
type input "34"
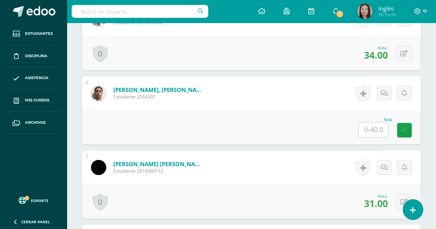
scroll to position [436, 0]
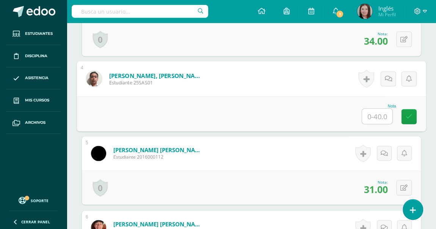
click at [370, 109] on input "text" at bounding box center [377, 116] width 30 height 15
type input "36"
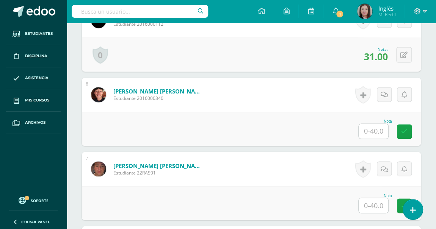
scroll to position [574, 0]
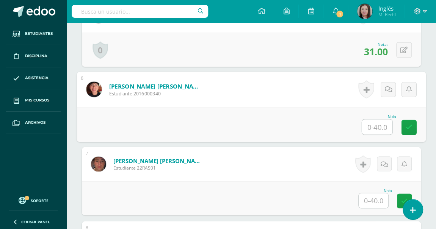
click at [384, 130] on input "text" at bounding box center [377, 126] width 30 height 15
type input "35"
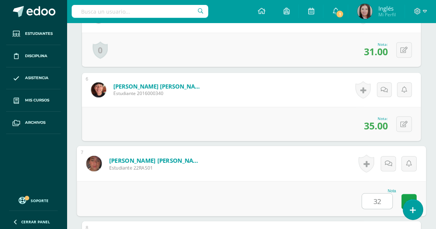
type input "32"
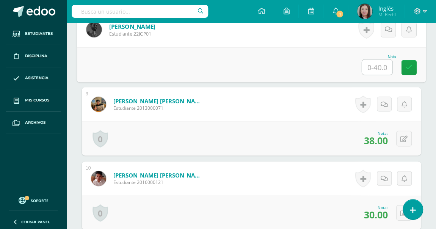
scroll to position [767, 0]
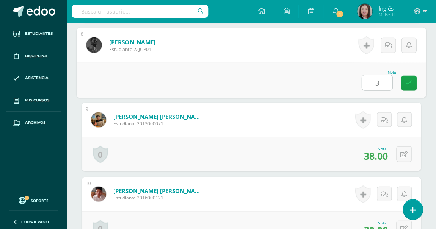
type input "35"
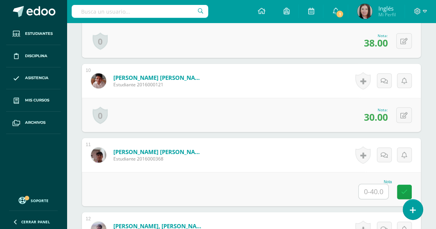
scroll to position [973, 0]
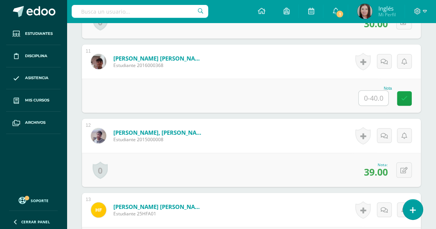
click at [373, 99] on input "text" at bounding box center [373, 98] width 30 height 15
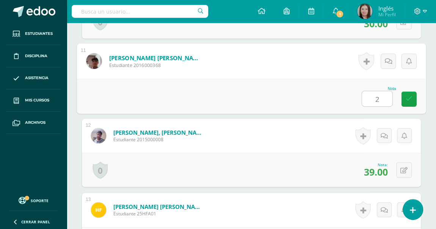
type input "27"
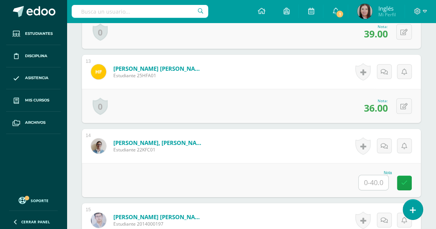
scroll to position [1180, 0]
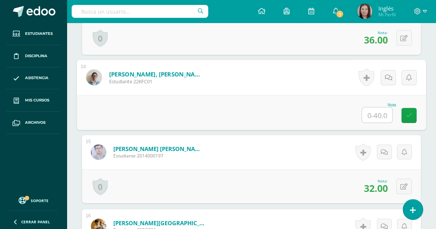
click at [372, 109] on input "text" at bounding box center [377, 115] width 30 height 15
type input "35"
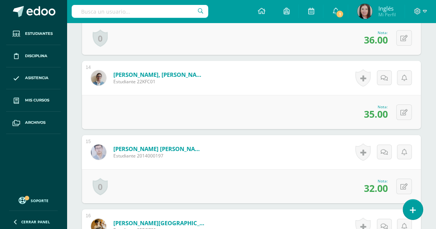
scroll to position [1283, 0]
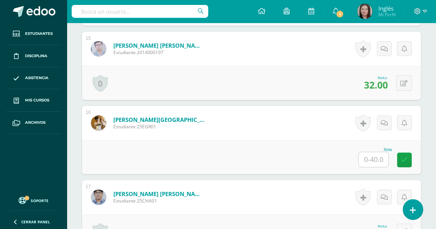
click at [372, 155] on input "text" at bounding box center [373, 159] width 30 height 15
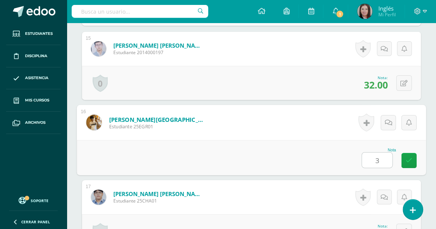
type input "33"
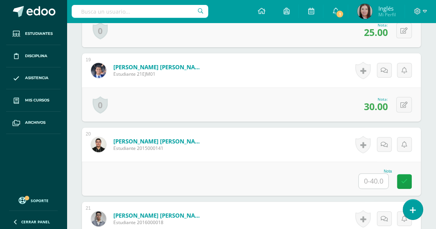
scroll to position [1627, 0]
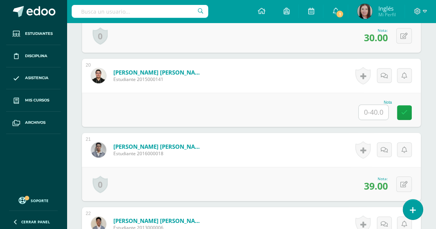
click at [370, 115] on input "text" at bounding box center [373, 112] width 30 height 15
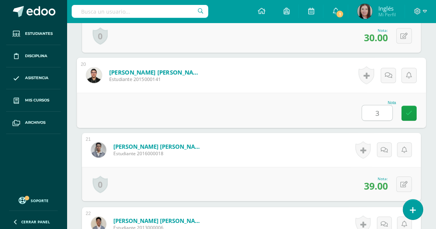
type input "35"
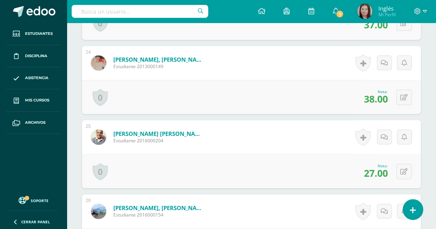
scroll to position [2041, 0]
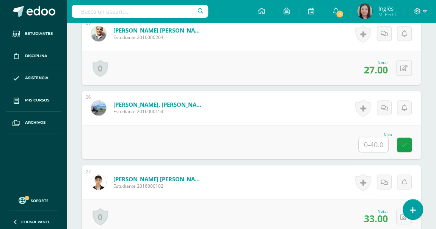
click at [377, 142] on input "text" at bounding box center [373, 144] width 30 height 15
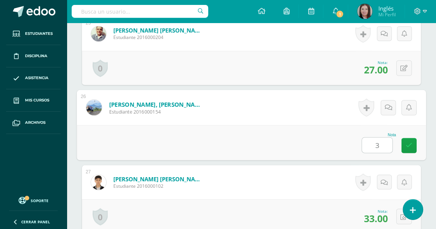
type input "34"
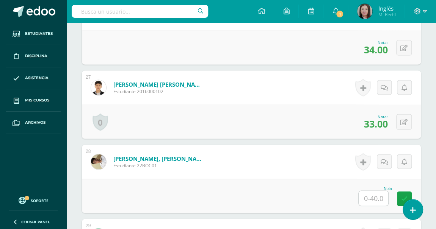
scroll to position [2213, 0]
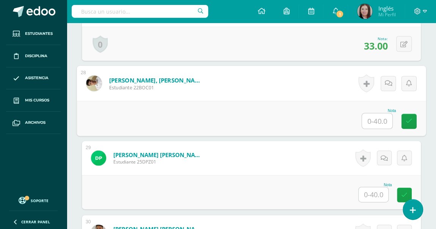
click at [380, 119] on input "text" at bounding box center [377, 121] width 30 height 15
type input "33"
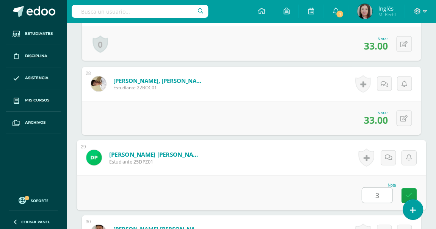
type input "33"
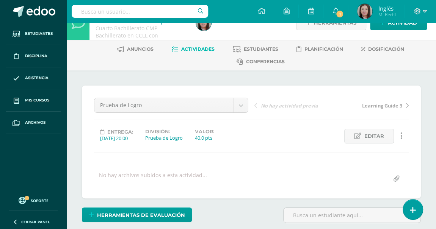
scroll to position [0, 0]
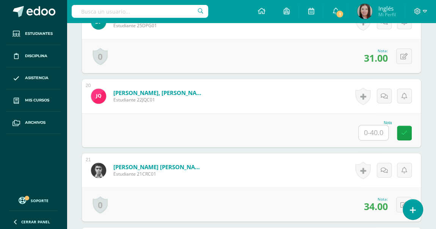
scroll to position [1607, 0]
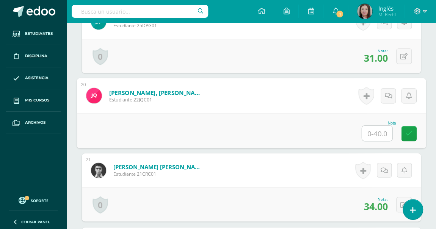
click at [373, 131] on input "text" at bounding box center [377, 133] width 30 height 15
type input "23"
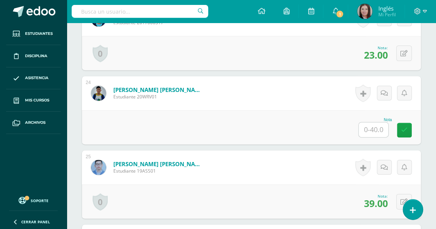
scroll to position [1917, 0]
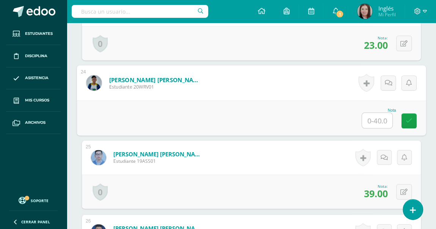
click at [374, 117] on input "text" at bounding box center [377, 120] width 30 height 15
type input "35"
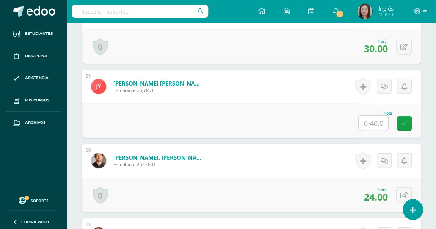
scroll to position [2295, 0]
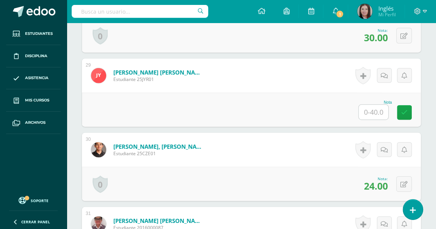
click at [370, 107] on input "text" at bounding box center [373, 112] width 30 height 15
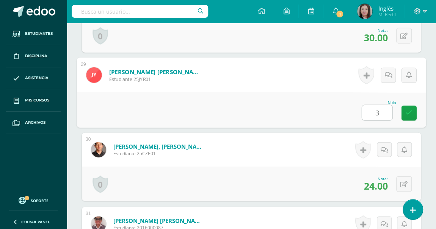
type input "30"
click at [408, 110] on icon at bounding box center [408, 113] width 7 height 6
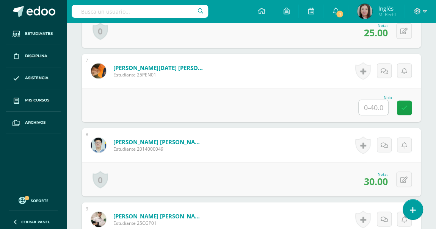
scroll to position [668, 0]
click at [376, 108] on input "text" at bounding box center [373, 107] width 30 height 15
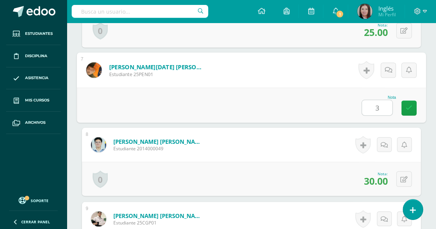
type input "30"
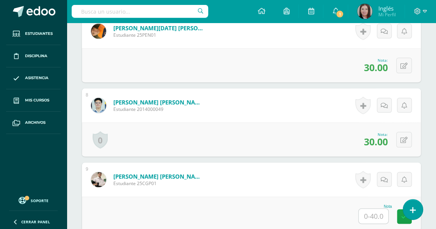
scroll to position [771, 0]
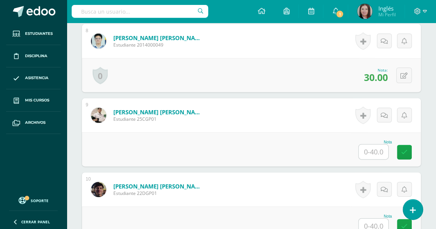
click at [373, 148] on input "text" at bounding box center [373, 152] width 30 height 15
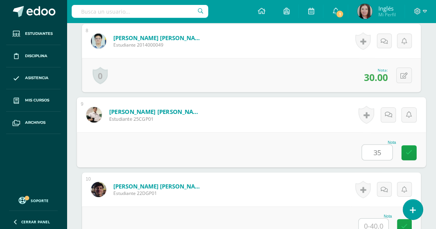
type input "35"
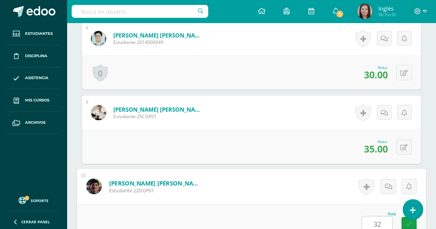
type input "32"
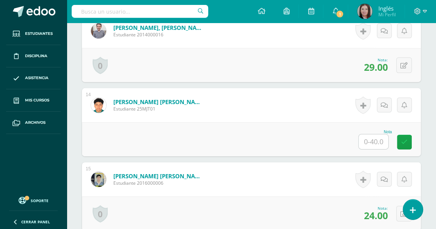
scroll to position [1187, 0]
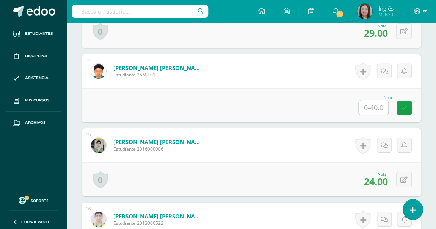
click at [378, 105] on input "text" at bounding box center [373, 107] width 30 height 15
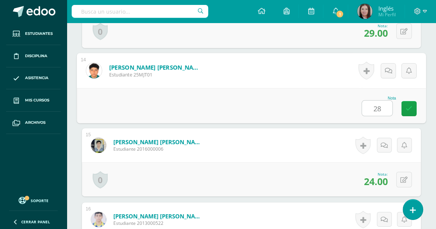
type input "28"
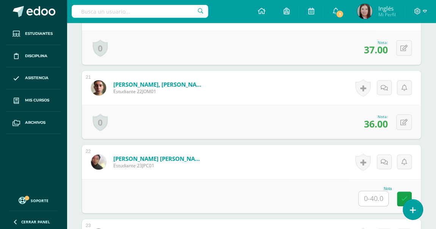
scroll to position [1758, 0]
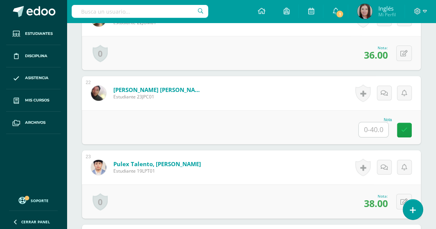
click at [383, 129] on input "text" at bounding box center [373, 129] width 30 height 15
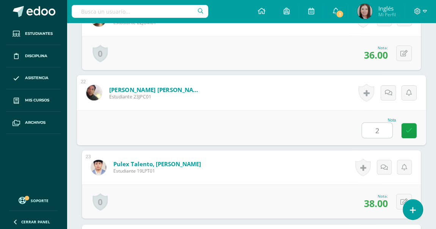
type input "27"
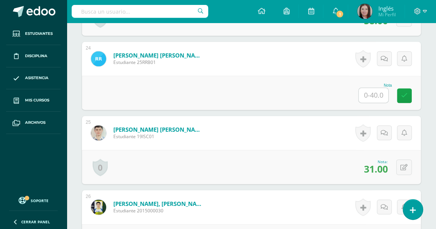
scroll to position [1930, 0]
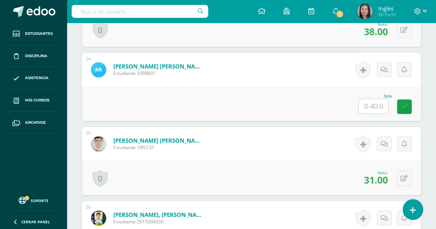
click at [371, 110] on input "text" at bounding box center [373, 106] width 30 height 15
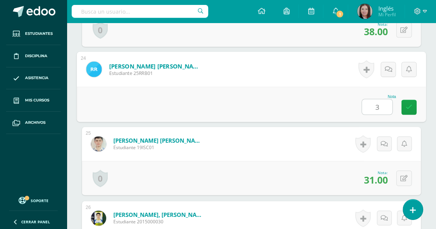
type input "34"
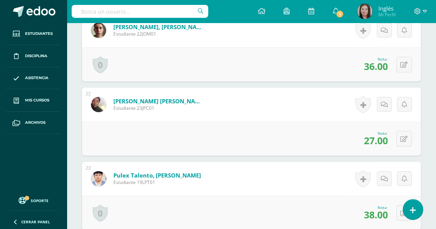
scroll to position [1689, 0]
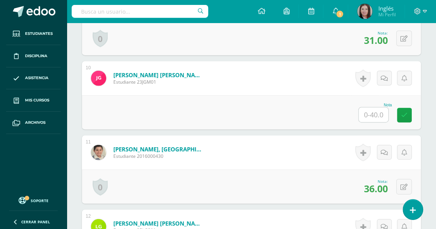
scroll to position [883, 0]
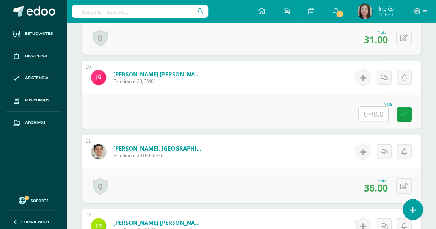
click at [372, 117] on input "text" at bounding box center [373, 114] width 30 height 15
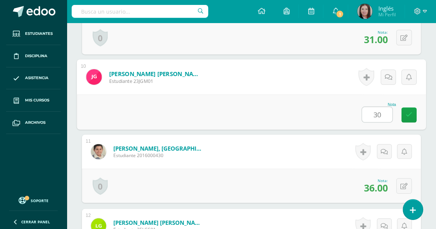
type input "30"
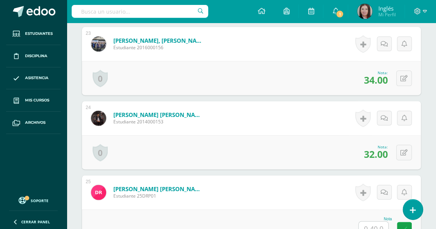
scroll to position [1985, 0]
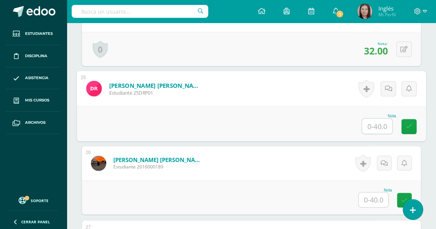
click at [372, 119] on input "text" at bounding box center [377, 126] width 30 height 15
type input "40"
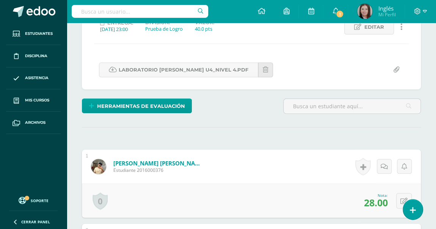
scroll to position [0, 0]
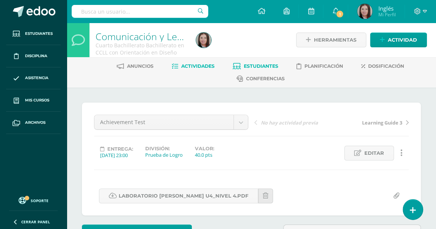
click at [259, 63] on span "Estudiantes" at bounding box center [261, 66] width 34 height 6
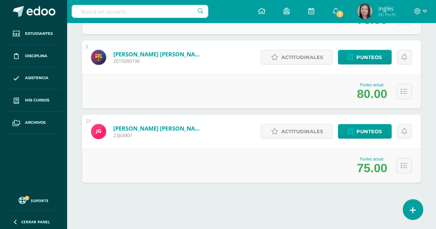
scroll to position [731, 0]
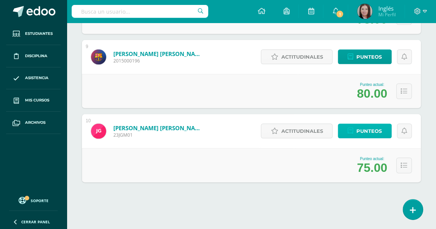
click at [377, 136] on span "Punteos" at bounding box center [368, 131] width 25 height 14
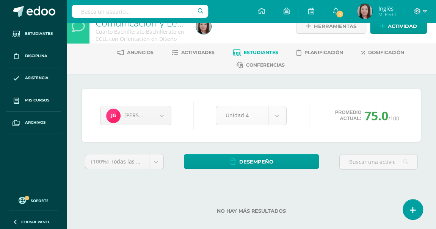
scroll to position [22, 0]
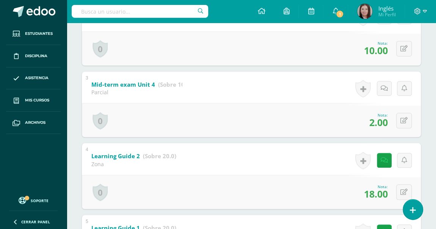
scroll to position [239, 0]
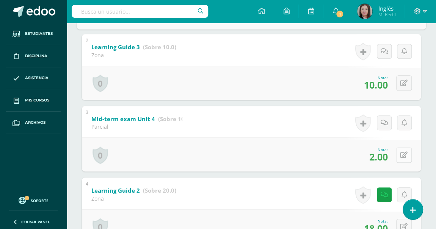
click at [405, 153] on icon at bounding box center [403, 155] width 7 height 6
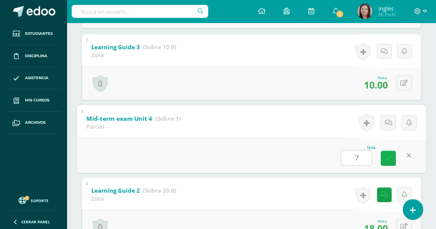
click at [387, 153] on link at bounding box center [387, 157] width 15 height 15
type input "7"
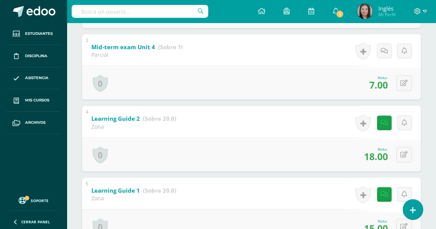
scroll to position [377, 0]
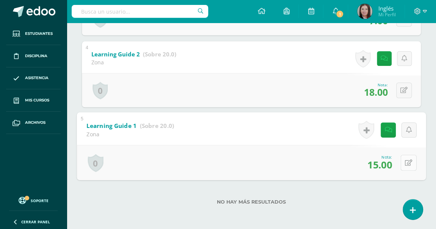
click at [406, 162] on icon at bounding box center [408, 162] width 8 height 6
click at [392, 166] on link at bounding box center [387, 165] width 15 height 15
type input "17"
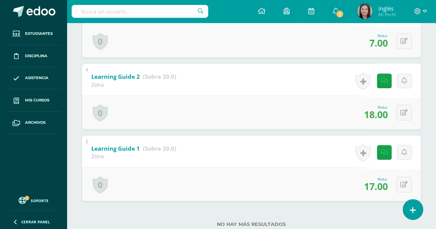
scroll to position [342, 0]
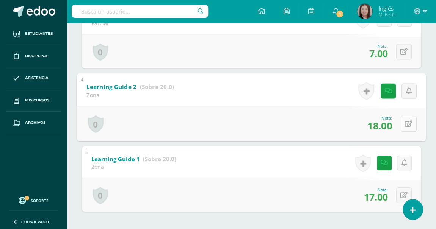
click at [408, 123] on button at bounding box center [408, 124] width 16 height 16
type input "20"
click at [415, 130] on div "Nota 20" at bounding box center [251, 123] width 349 height 35
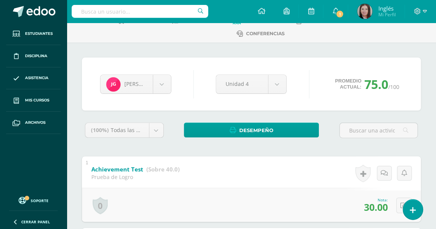
scroll to position [0, 0]
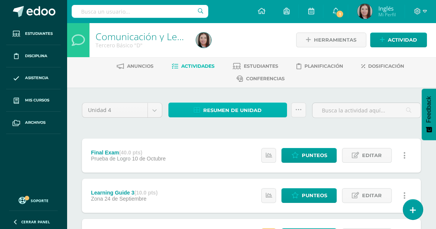
click at [240, 111] on span "Resumen de unidad" at bounding box center [232, 110] width 58 height 14
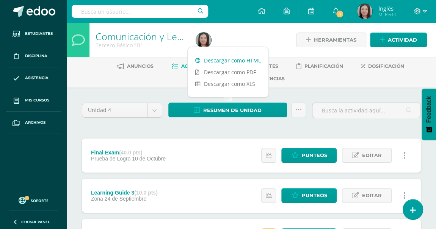
click at [248, 58] on link "Descargar como HTML" at bounding box center [227, 61] width 81 height 12
click at [274, 70] on link "Estudiantes" at bounding box center [255, 66] width 45 height 12
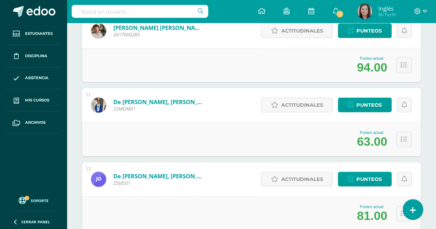
scroll to position [800, 0]
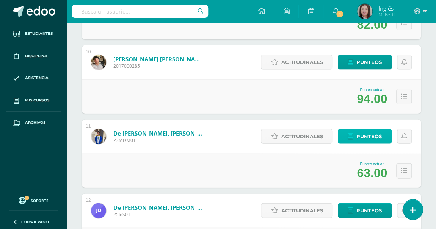
click at [348, 137] on icon at bounding box center [350, 136] width 6 height 6
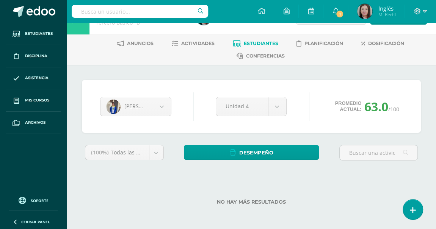
scroll to position [22, 0]
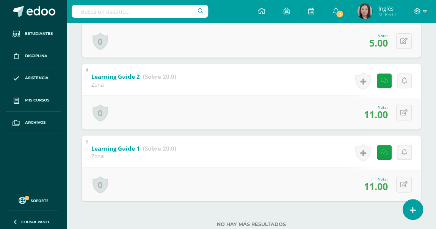
scroll to position [377, 0]
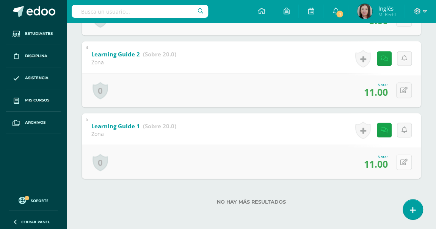
click at [408, 168] on button at bounding box center [404, 163] width 16 height 16
click at [366, 160] on div "Nota: 2.00" at bounding box center [378, 162] width 25 height 16
click at [396, 160] on div "0 Logros Logros obtenidos Aún no hay logros agregados Nota: 2.00" at bounding box center [251, 162] width 339 height 34
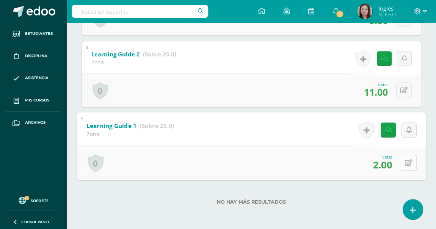
click at [404, 162] on icon at bounding box center [408, 162] width 8 height 6
type input "12"
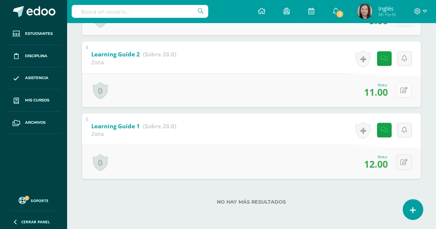
click at [399, 87] on div "0 Logros Logros obtenidos Aún no hay logros agregados Nota: 11.00" at bounding box center [251, 90] width 339 height 34
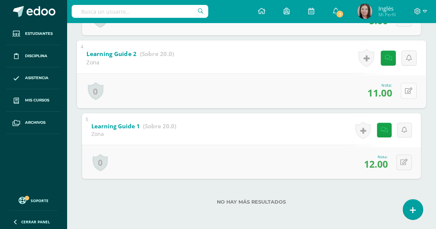
click at [411, 88] on icon at bounding box center [408, 90] width 8 height 6
type input "12"
